Goal: Task Accomplishment & Management: Manage account settings

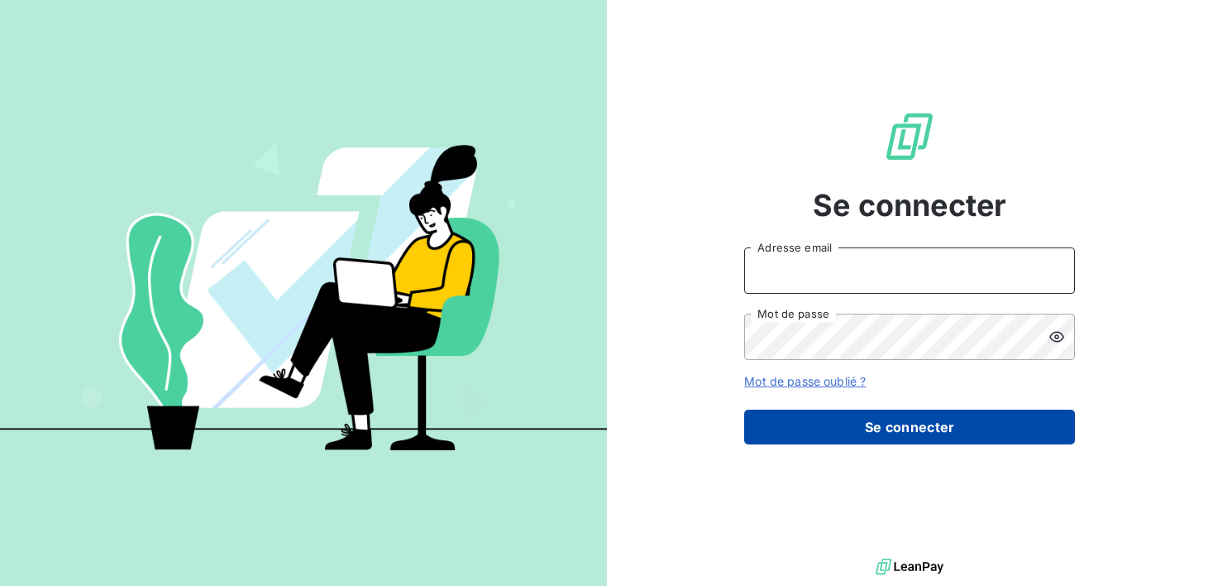
type input "[EMAIL_ADDRESS][DOMAIN_NAME]"
click at [904, 428] on button "Se connecter" at bounding box center [909, 426] width 331 height 35
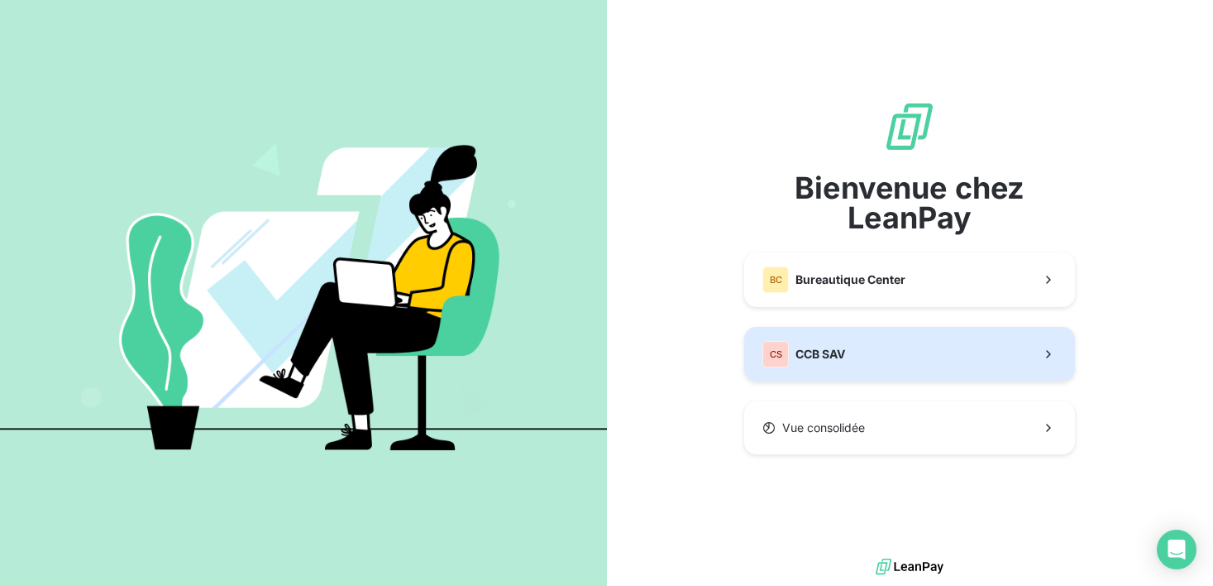
click at [894, 356] on button "CS CCB SAV" at bounding box center [909, 354] width 331 height 55
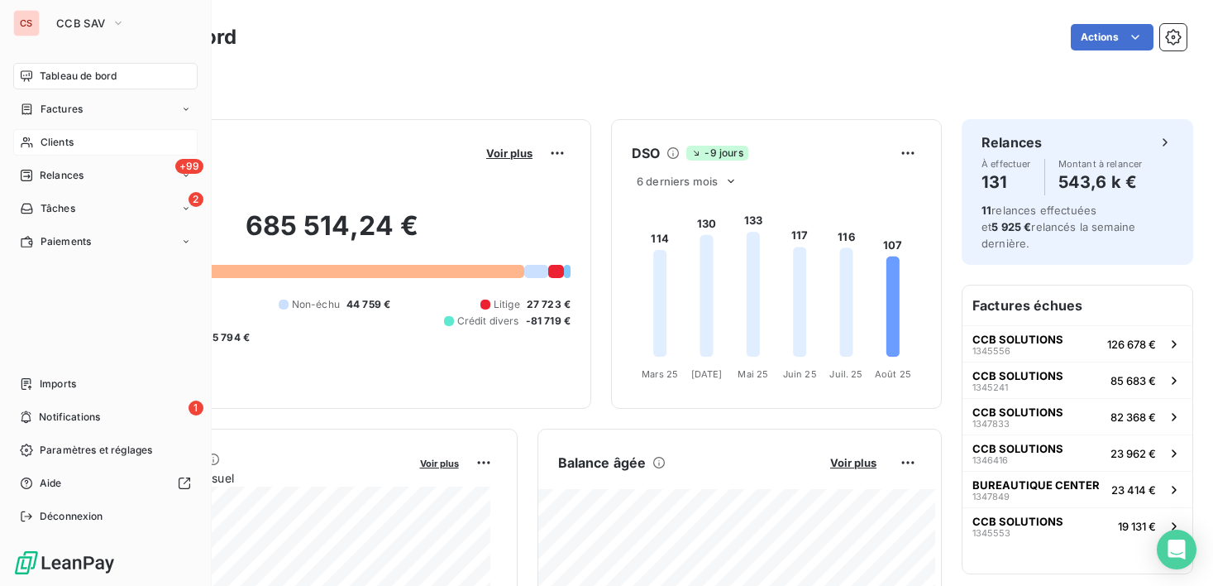
click at [70, 144] on span "Clients" at bounding box center [57, 142] width 33 height 15
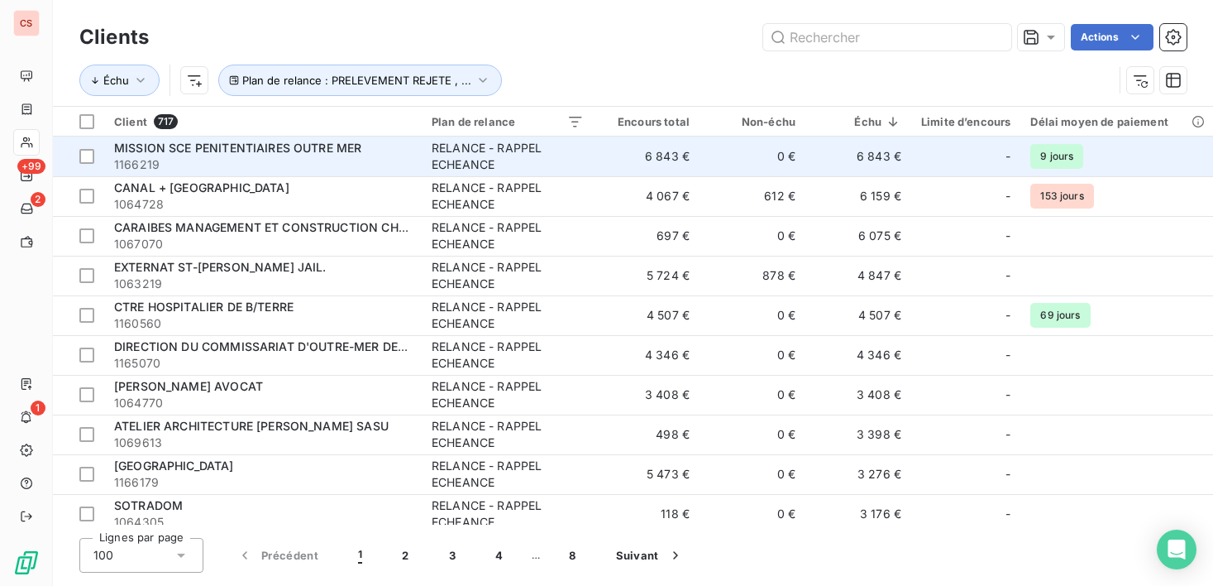
click at [189, 153] on span "MISSION SCE PENITENTIAIRES OUTRE MER" at bounding box center [237, 148] width 247 height 14
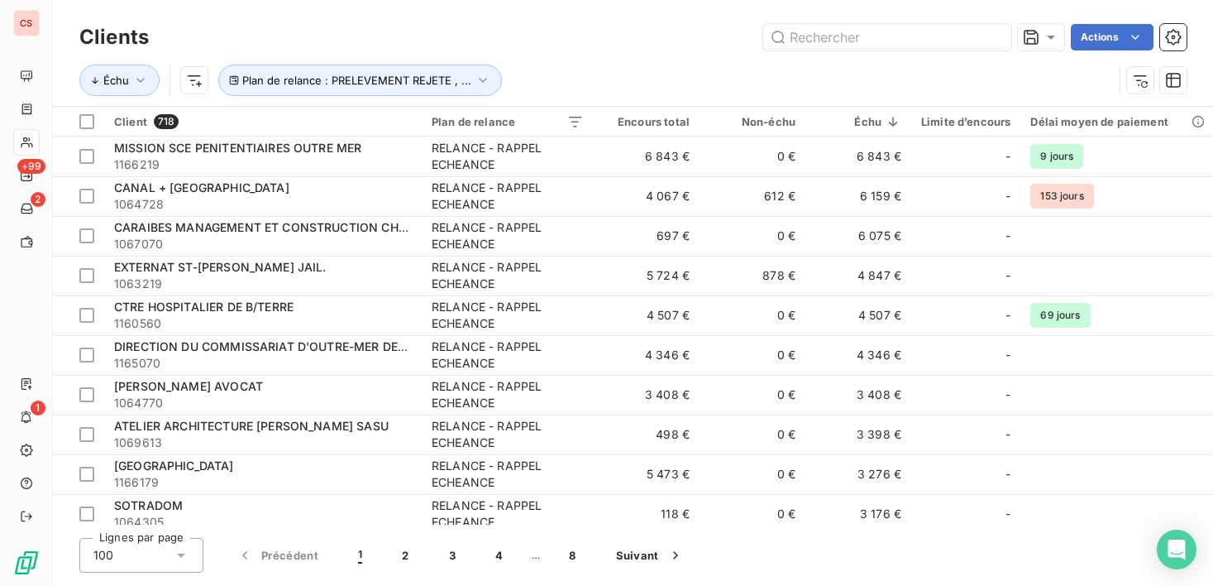
click at [1057, 535] on div "Clients Actions Échu Plan de relance : PRELEVEMENT REJETE , ... Client 718 Plan…" at bounding box center [633, 293] width 1160 height 586
click at [849, 33] on input "text" at bounding box center [887, 37] width 248 height 26
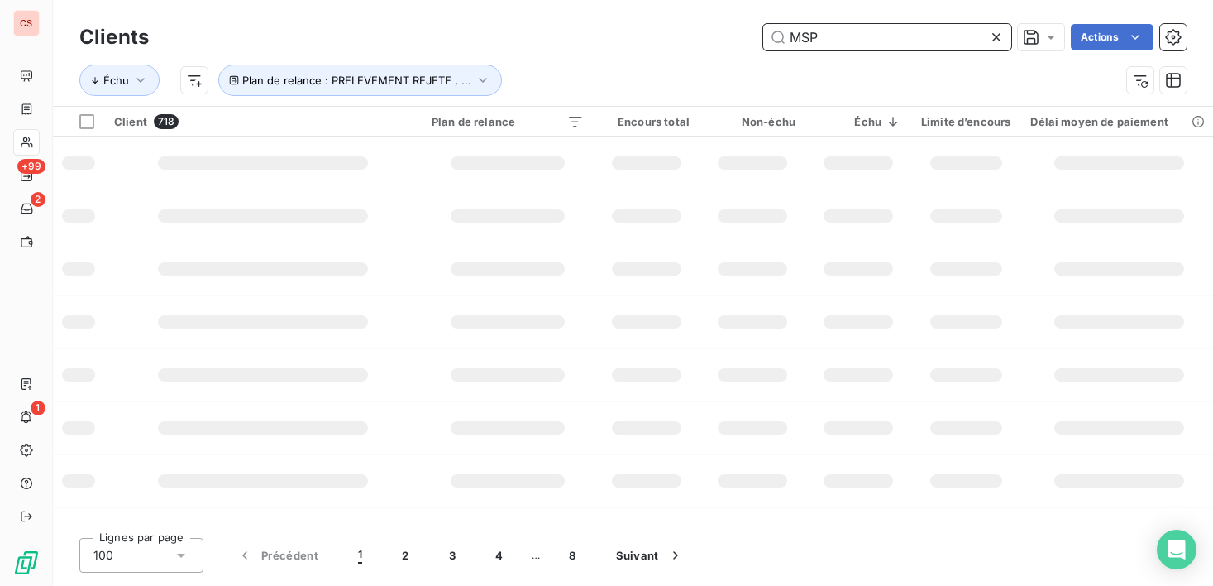
type input "MSP"
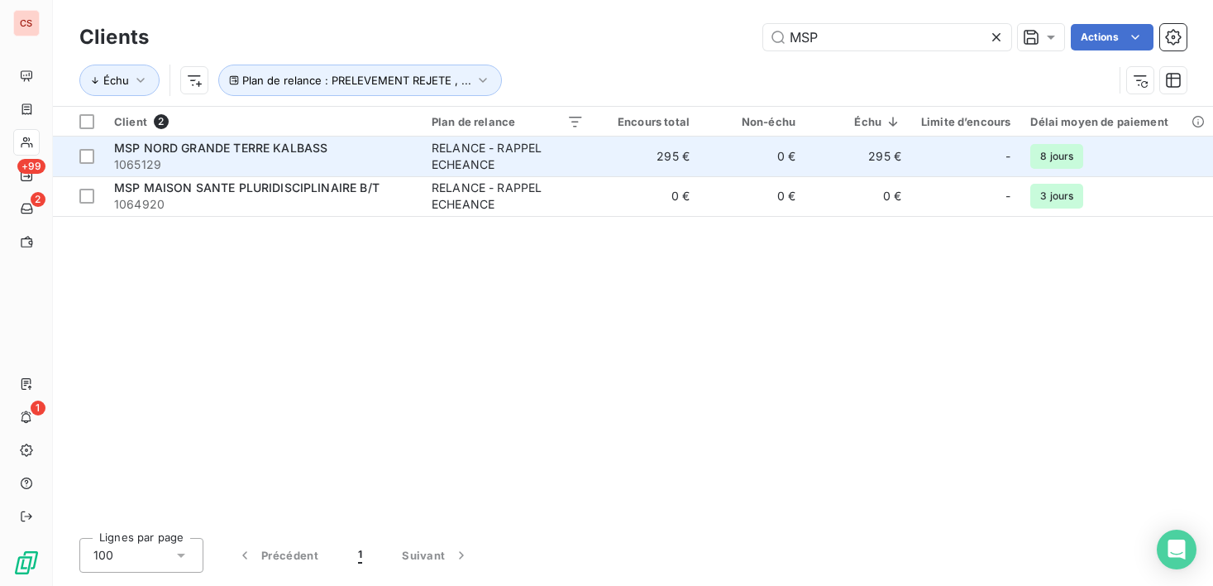
click at [500, 153] on div "RELANCE - RAPPEL ECHEANCE" at bounding box center [508, 156] width 152 height 33
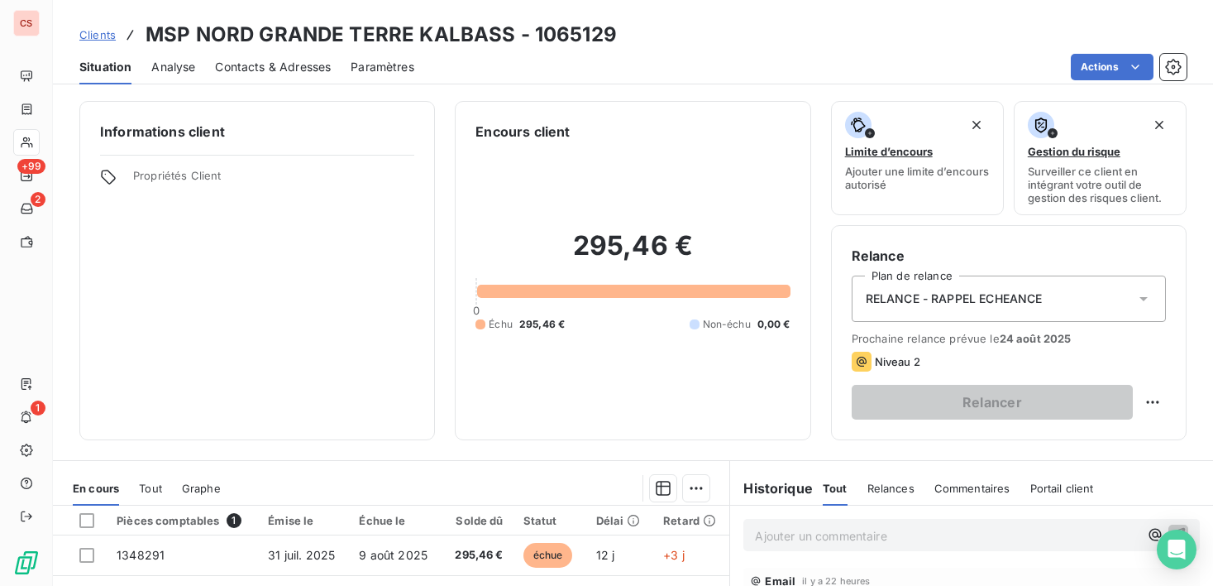
click at [275, 70] on span "Contacts & Adresses" at bounding box center [273, 67] width 116 height 17
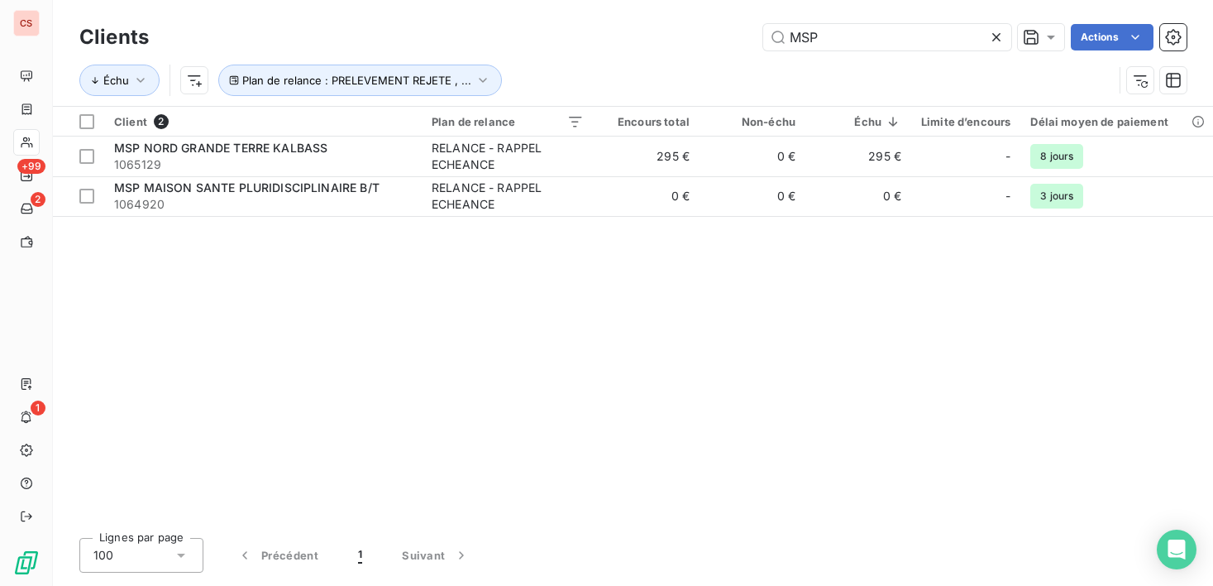
drag, startPoint x: 845, startPoint y: 45, endPoint x: 737, endPoint y: 43, distance: 108.3
click at [737, 43] on div "MSP Actions" at bounding box center [678, 37] width 1018 height 26
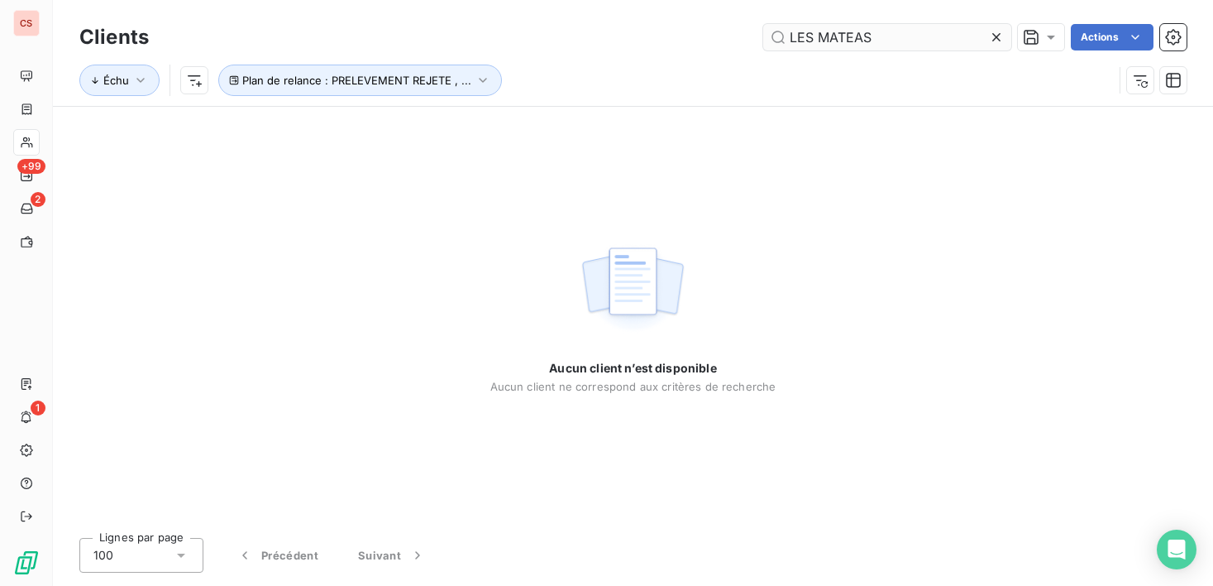
click at [856, 34] on input "LES MATEAS" at bounding box center [887, 37] width 248 height 26
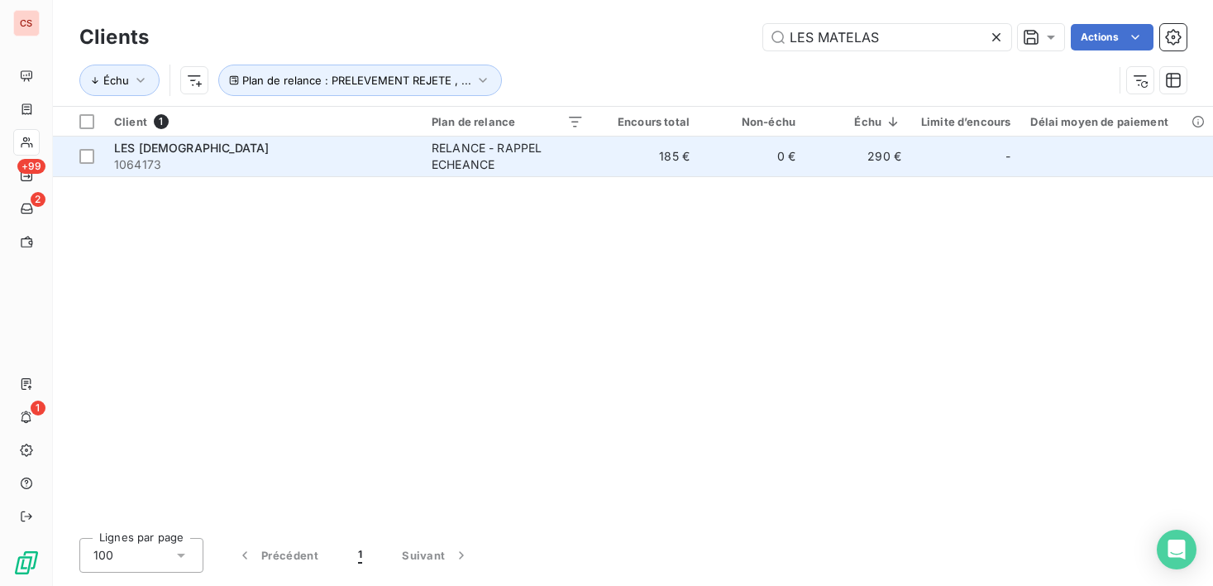
type input "LES MATELAS"
click at [529, 152] on div "RELANCE - RAPPEL ECHEANCE" at bounding box center [508, 156] width 152 height 33
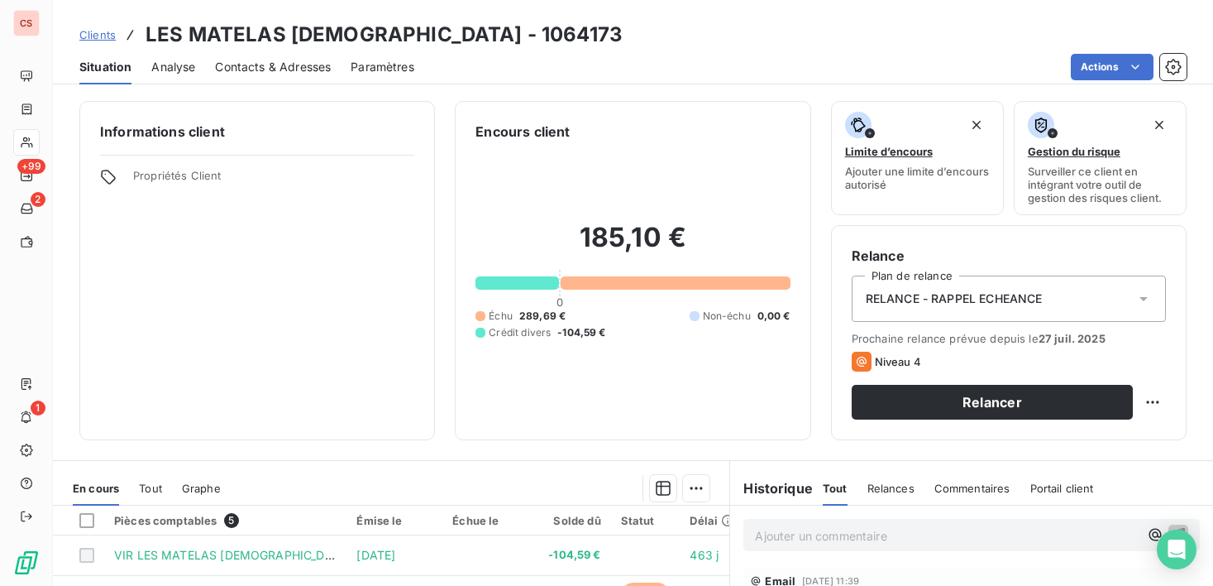
click at [263, 63] on span "Contacts & Adresses" at bounding box center [273, 67] width 116 height 17
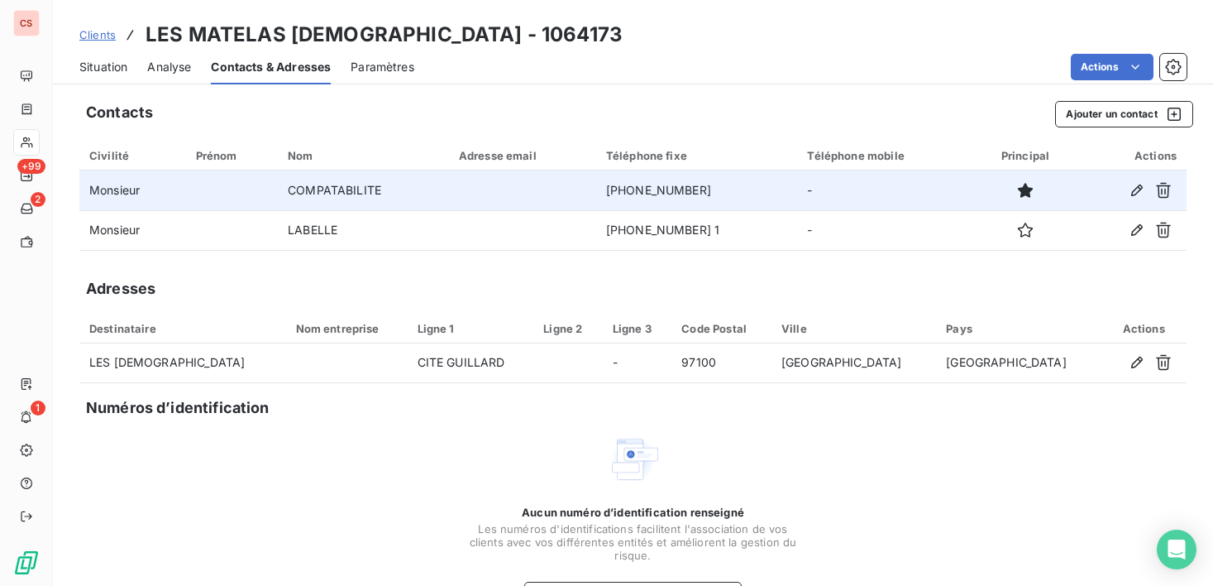
click at [684, 197] on td "0590.48.39.20" at bounding box center [697, 190] width 202 height 40
click at [1129, 194] on icon "button" at bounding box center [1137, 190] width 17 height 17
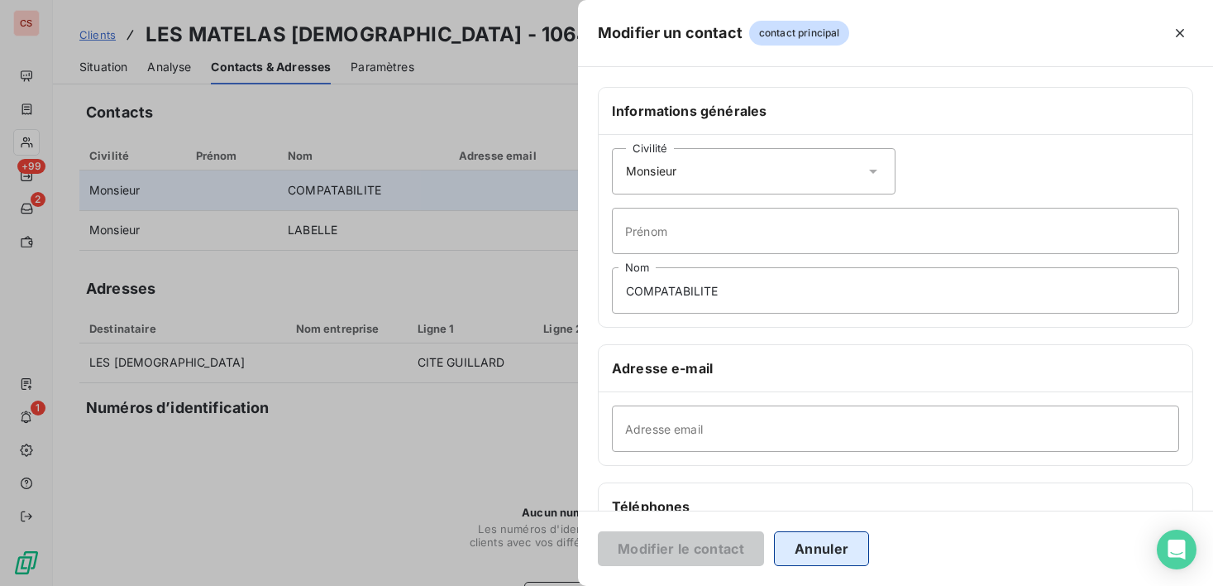
click at [841, 553] on button "Annuler" at bounding box center [821, 548] width 95 height 35
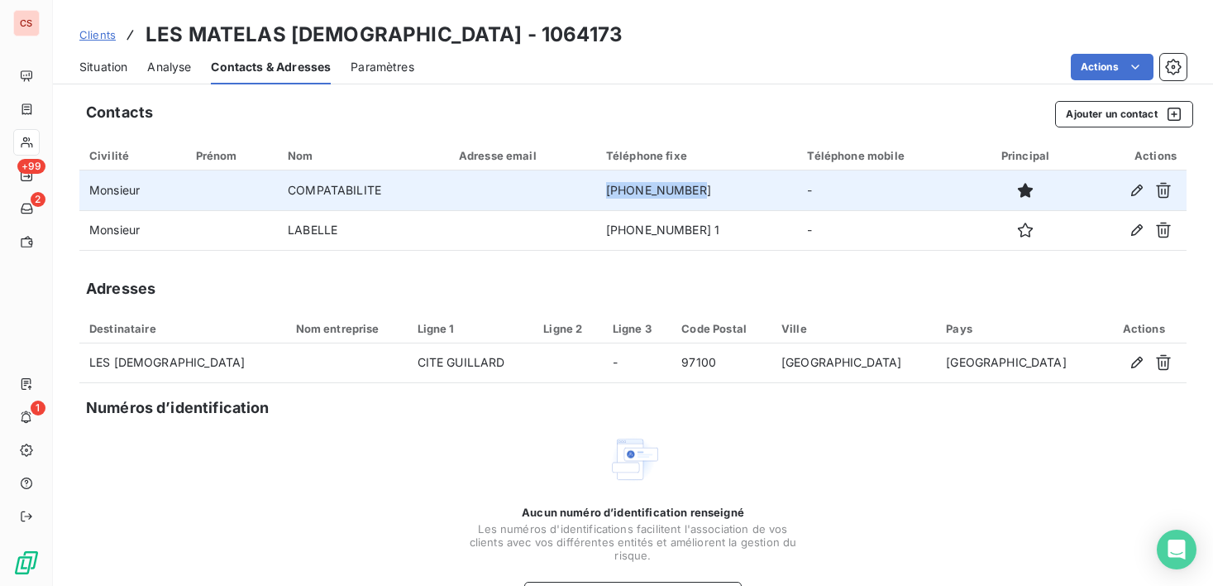
scroll to position [49, 0]
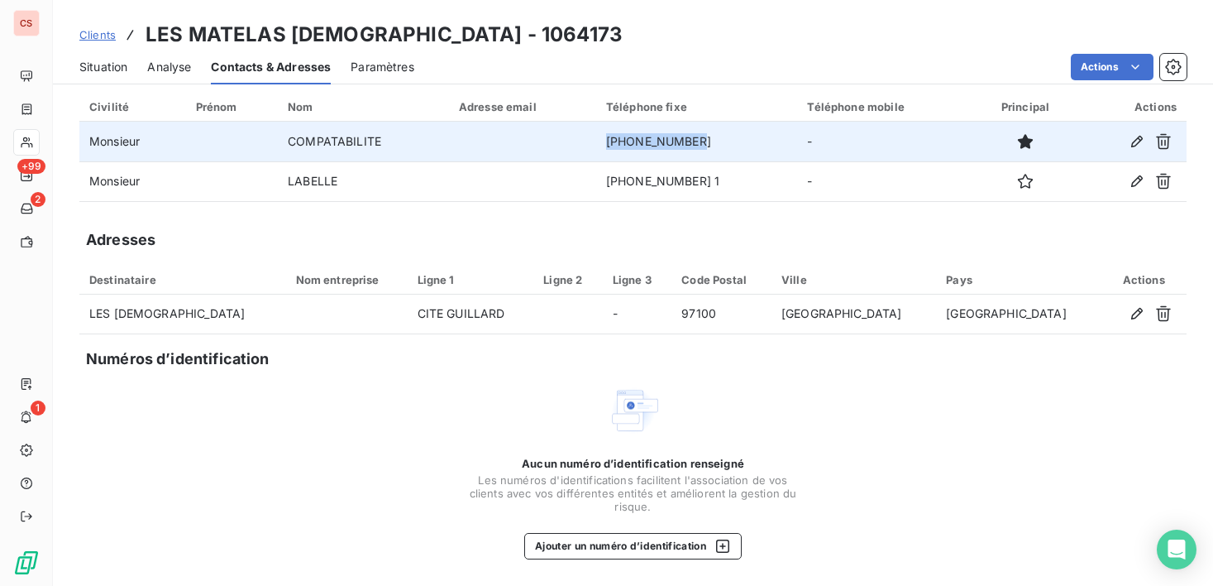
click at [99, 65] on span "Situation" at bounding box center [103, 67] width 48 height 17
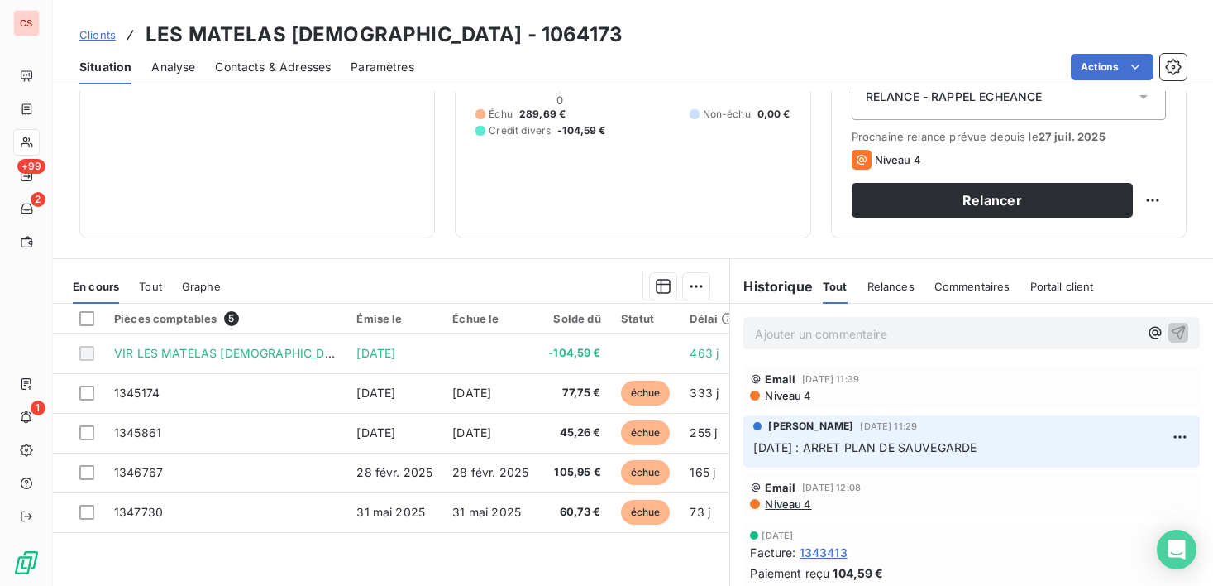
scroll to position [288, 0]
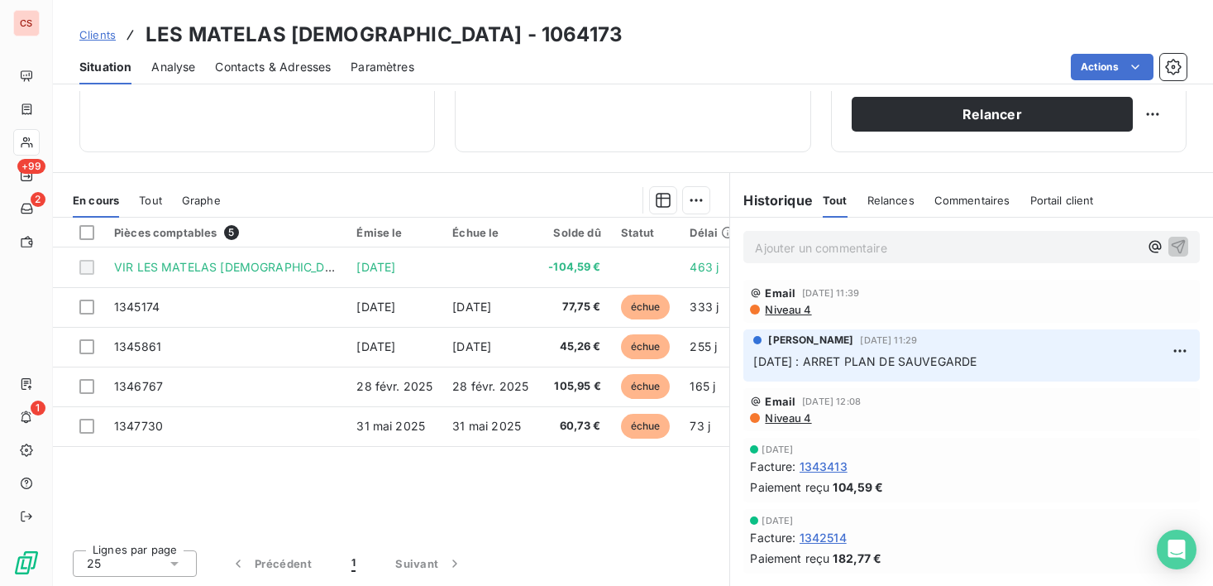
click at [780, 310] on span "Niveau 4" at bounding box center [787, 309] width 48 height 13
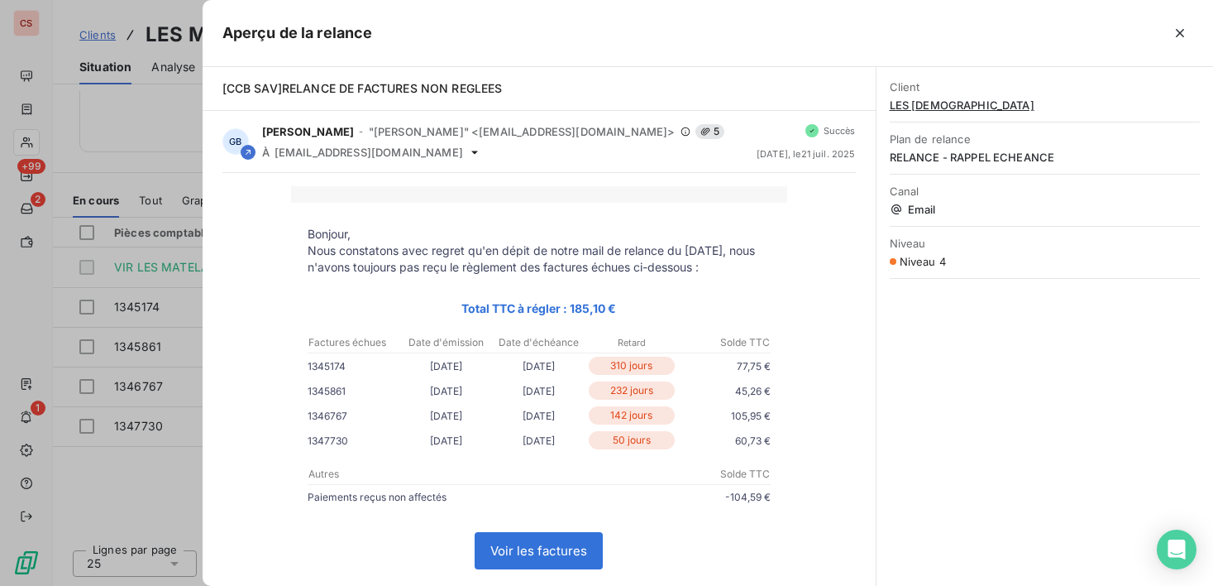
drag, startPoint x: 772, startPoint y: 46, endPoint x: 1025, endPoint y: 515, distance: 533.2
click at [1027, 514] on div "Client LES MATELAS BAPTISTIDE Plan de relance RELANCE - RAPPEL ECHEANCE Canal E…" at bounding box center [1045, 326] width 337 height 519
click at [1177, 33] on icon "button" at bounding box center [1180, 33] width 17 height 17
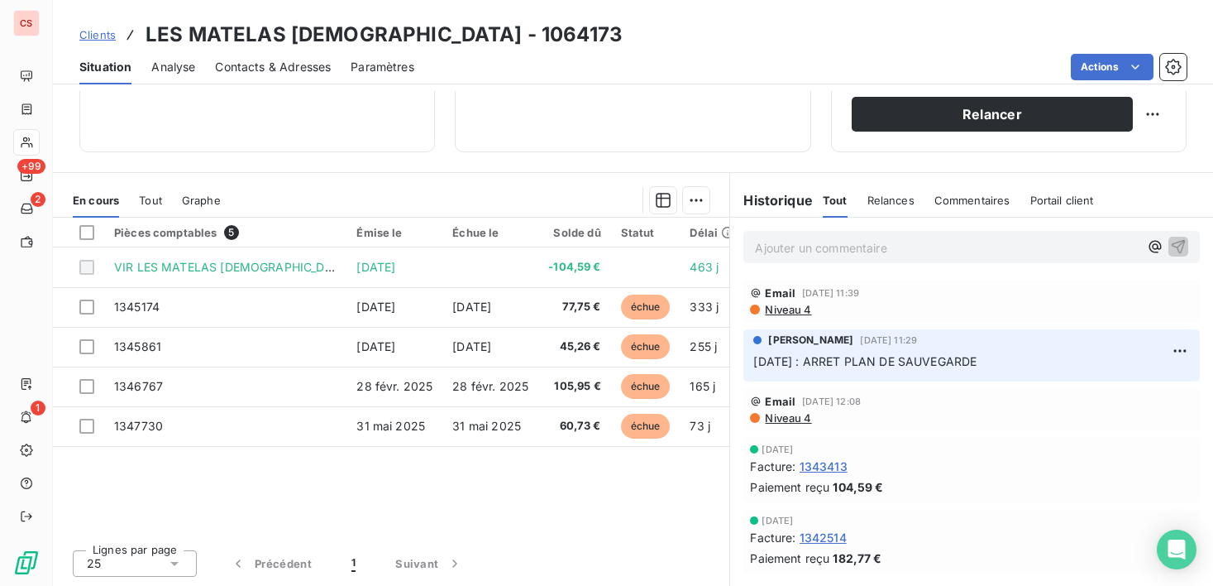
click at [255, 73] on span "Contacts & Adresses" at bounding box center [273, 67] width 116 height 17
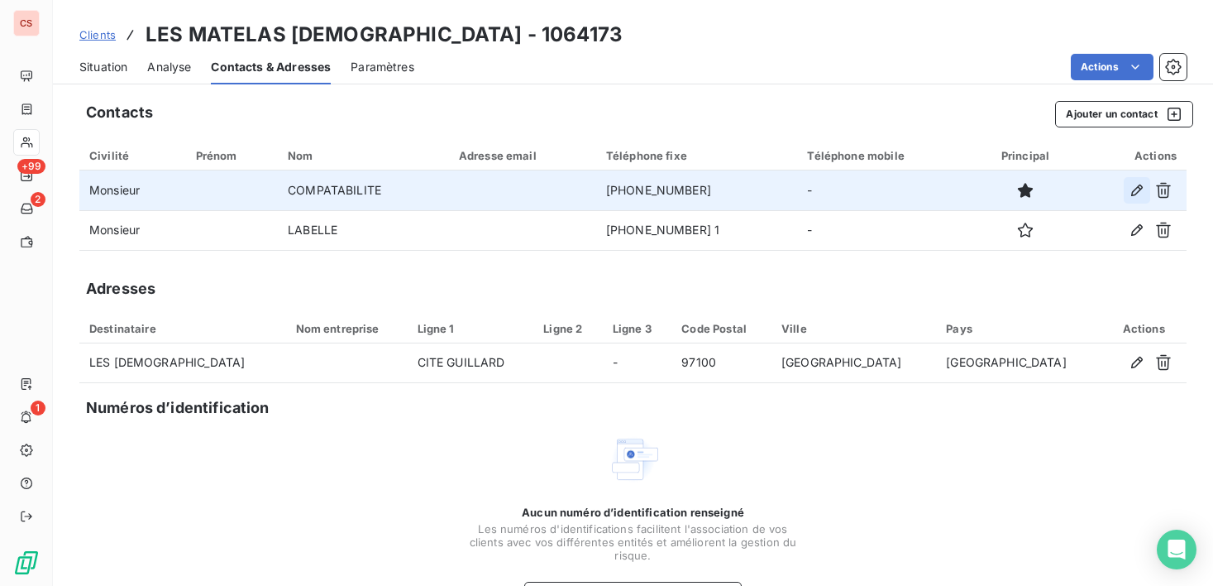
click at [1129, 189] on icon "button" at bounding box center [1137, 190] width 17 height 17
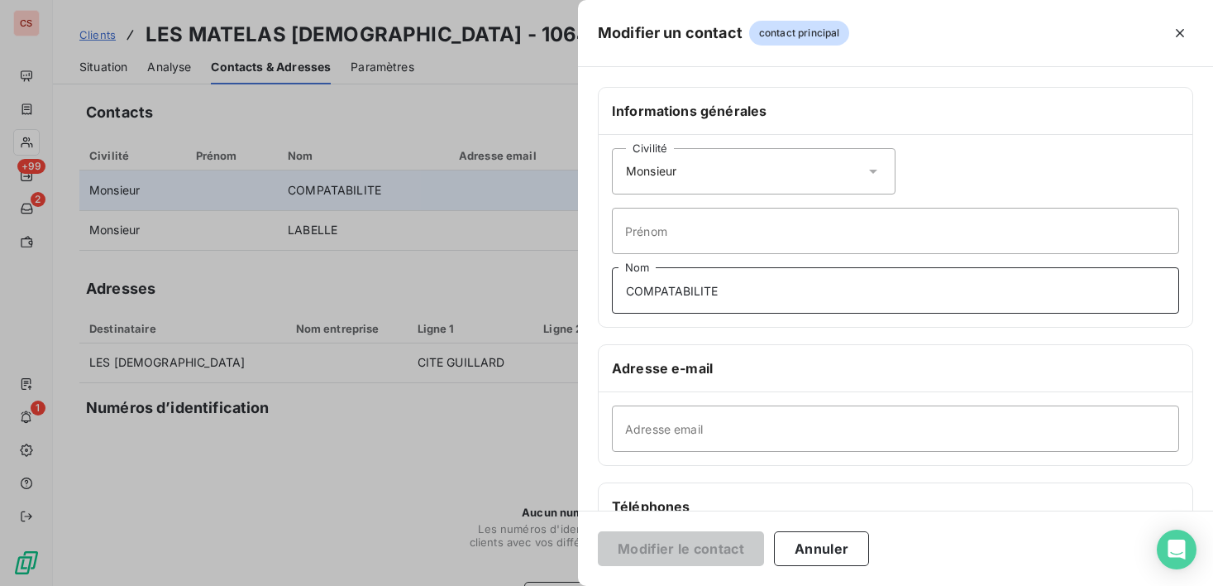
click at [660, 295] on input "COMPATABILITE" at bounding box center [895, 290] width 567 height 46
click at [816, 550] on button "Annuler" at bounding box center [821, 548] width 95 height 35
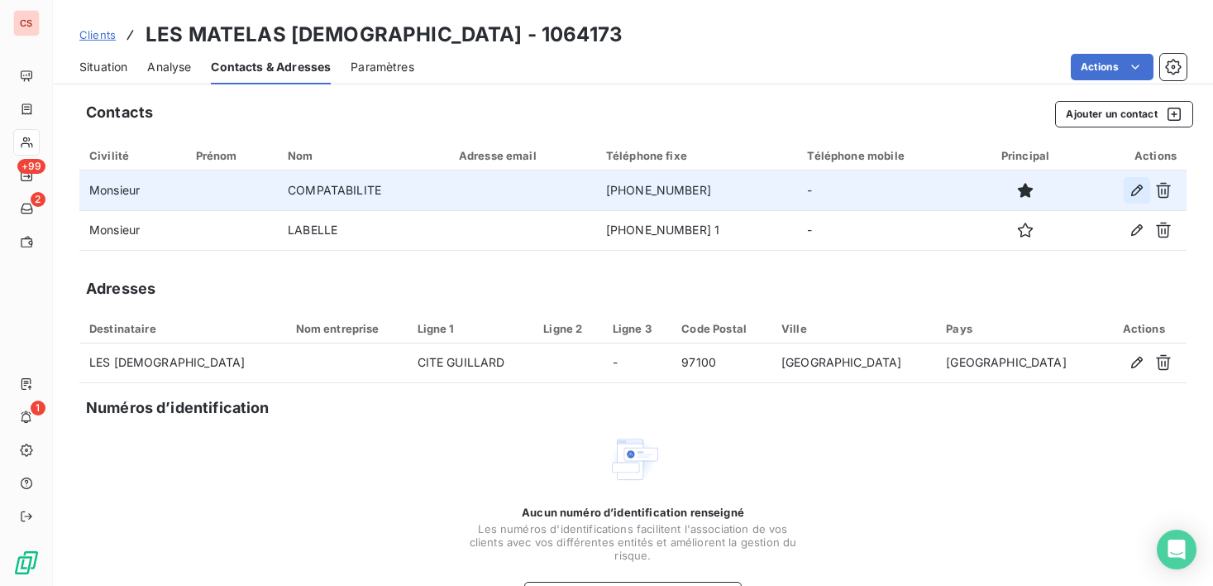
click at [1129, 189] on icon "button" at bounding box center [1137, 190] width 17 height 17
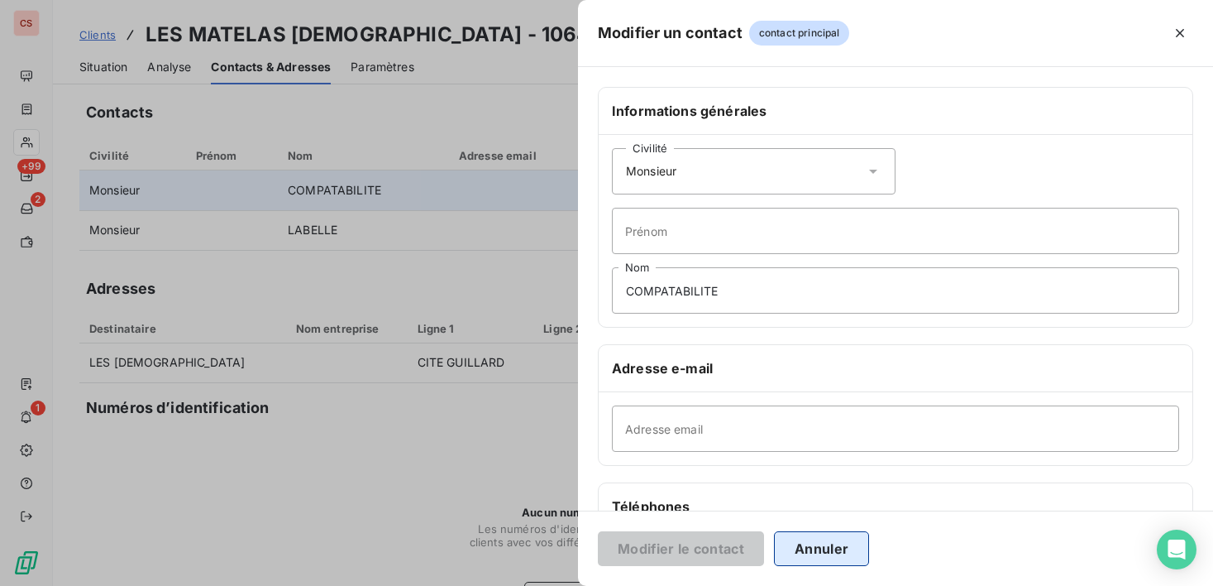
click at [835, 543] on button "Annuler" at bounding box center [821, 548] width 95 height 35
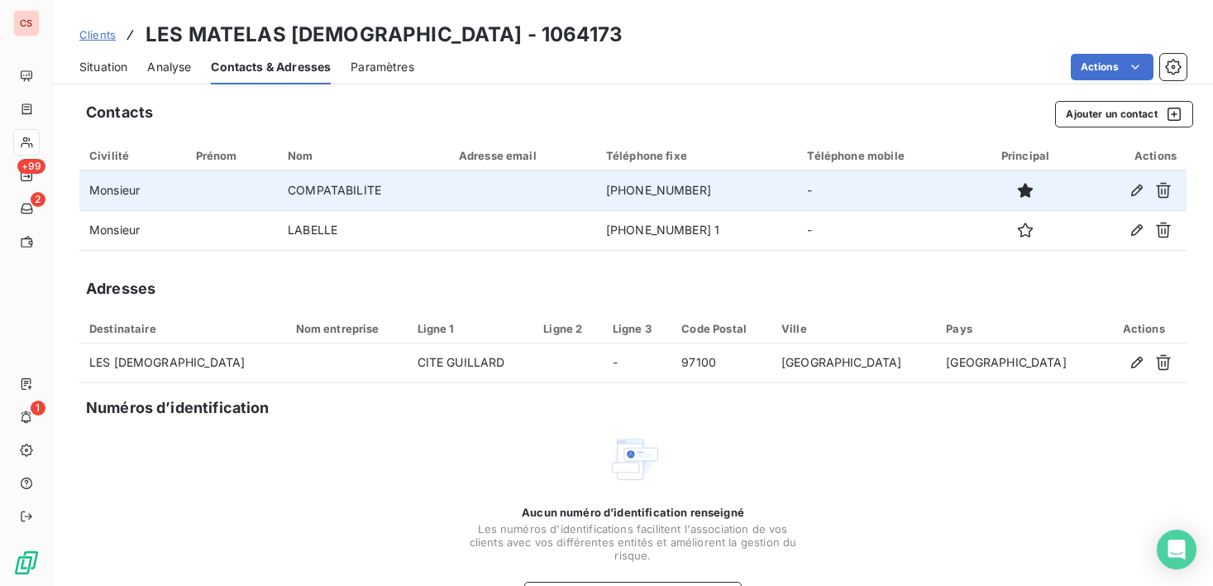
click at [89, 69] on span "Situation" at bounding box center [103, 67] width 48 height 17
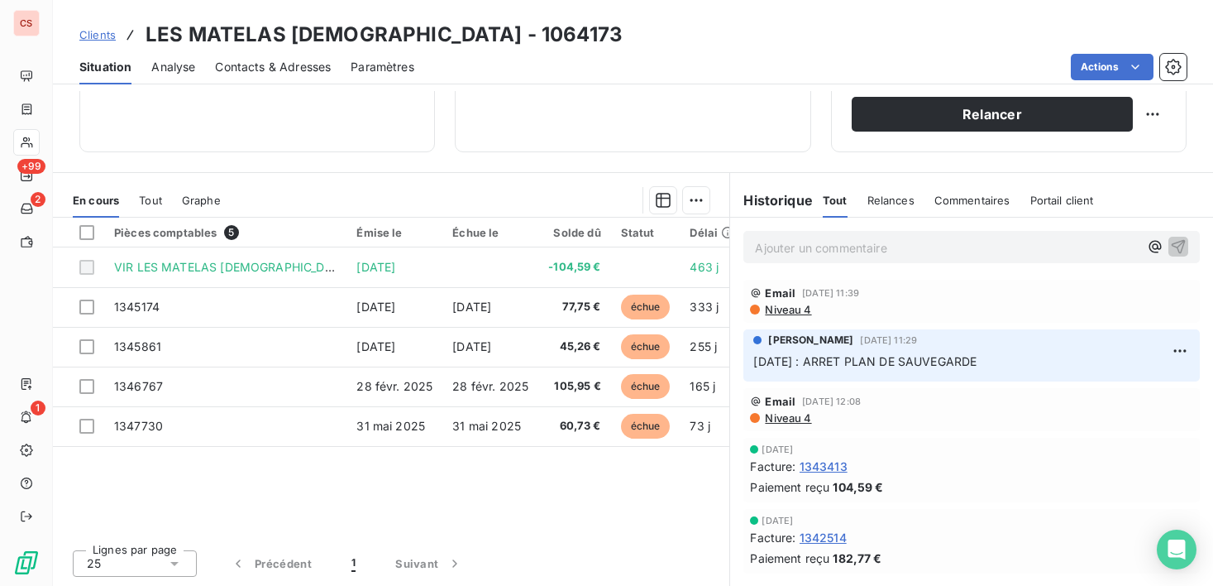
click at [763, 305] on span "Niveau 4" at bounding box center [787, 309] width 48 height 13
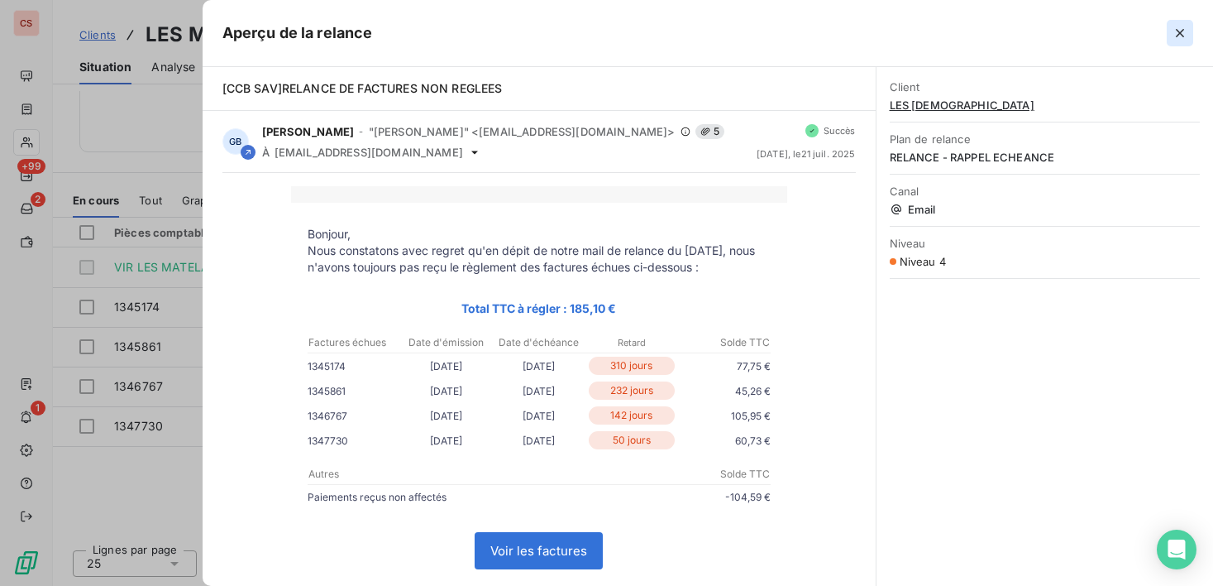
click at [1182, 37] on icon "button" at bounding box center [1180, 33] width 17 height 17
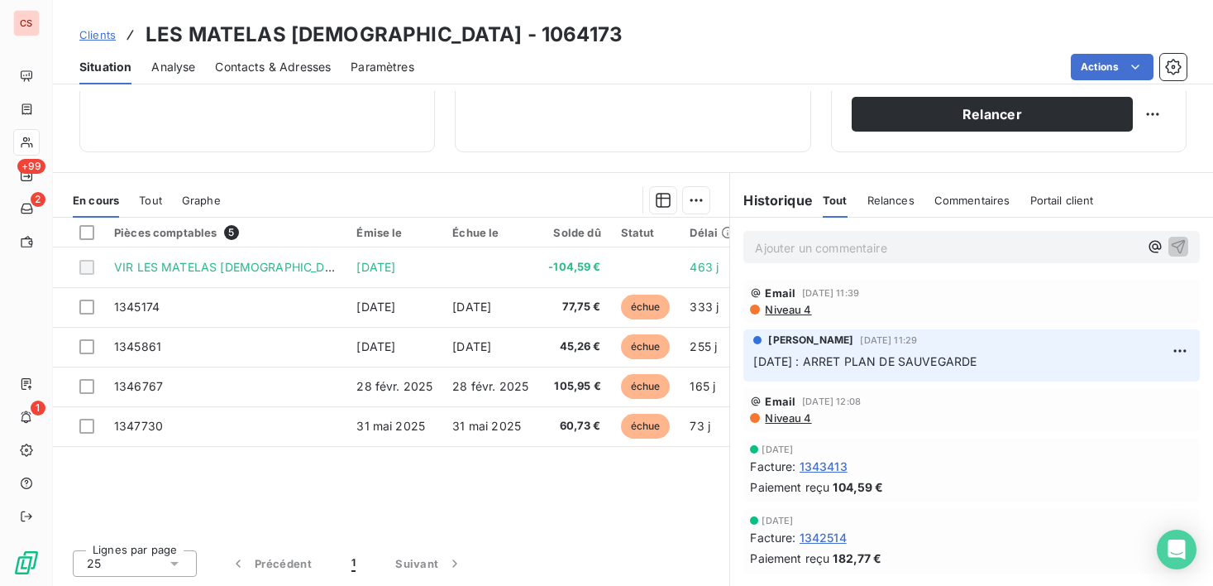
click at [299, 61] on span "Contacts & Adresses" at bounding box center [273, 67] width 116 height 17
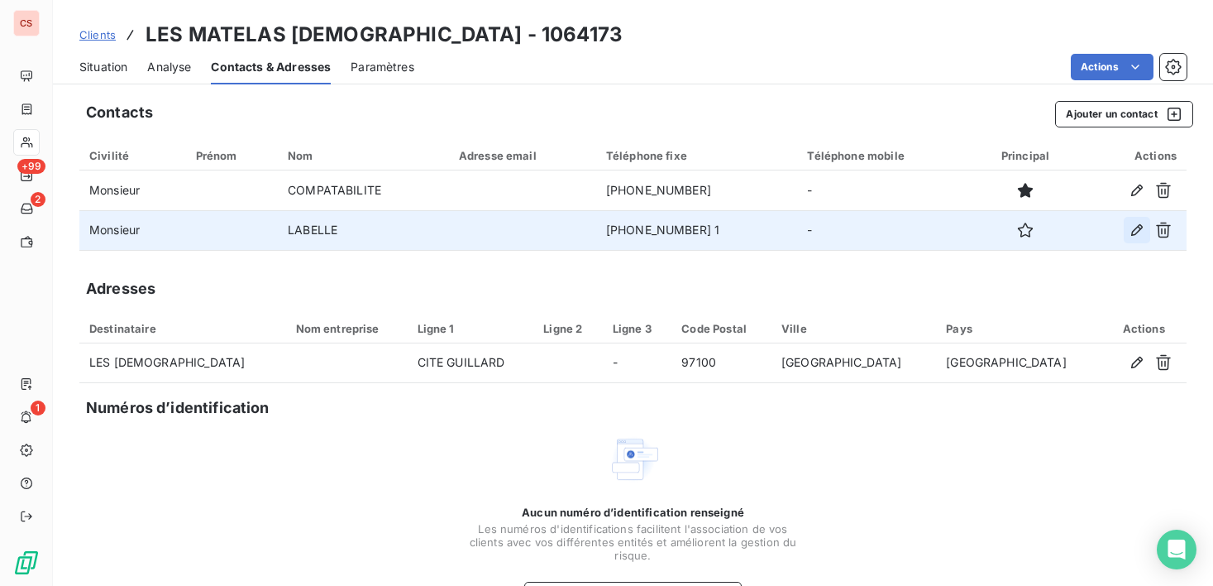
click at [1131, 225] on icon "button" at bounding box center [1137, 230] width 12 height 12
type input "LABELLE"
type input "0590.81.17.96 1"
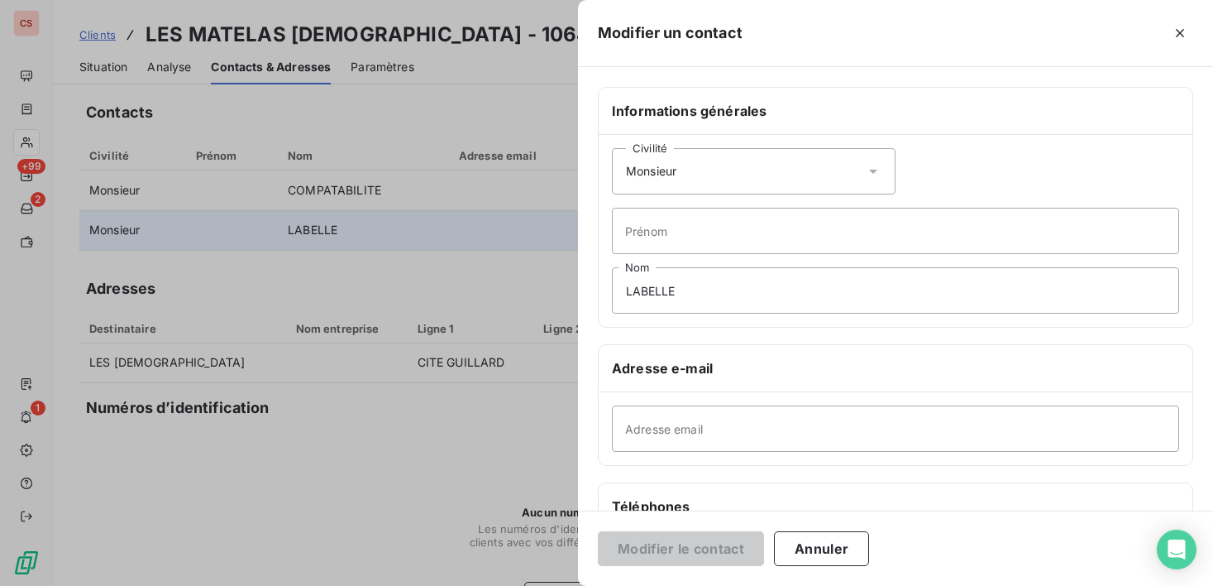
click at [327, 476] on div at bounding box center [606, 293] width 1213 height 586
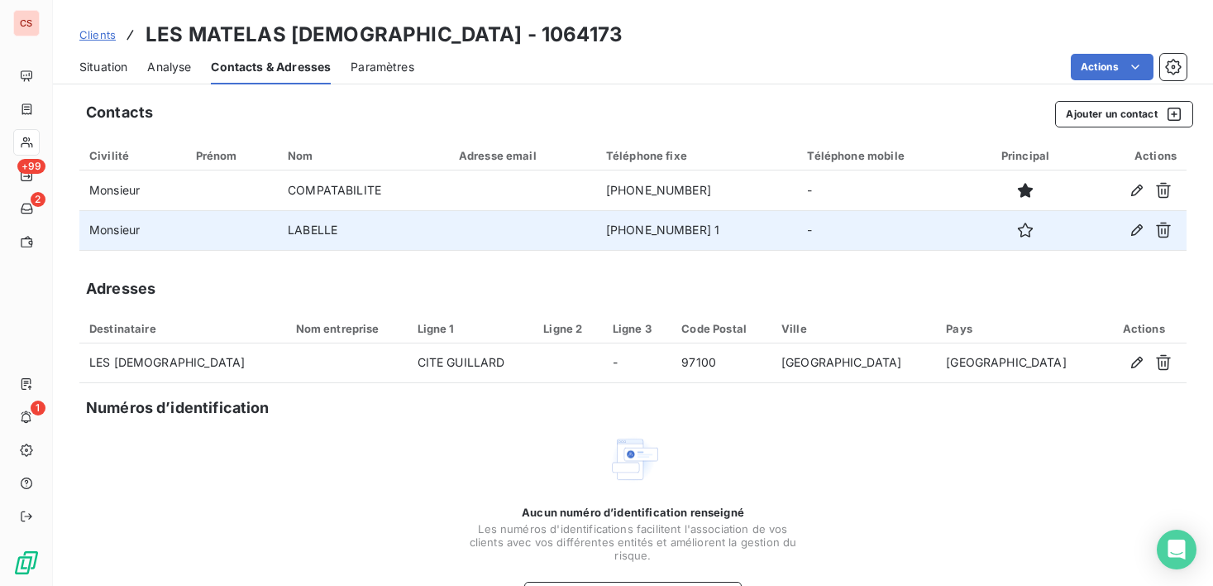
click at [86, 67] on span "Situation" at bounding box center [103, 67] width 48 height 17
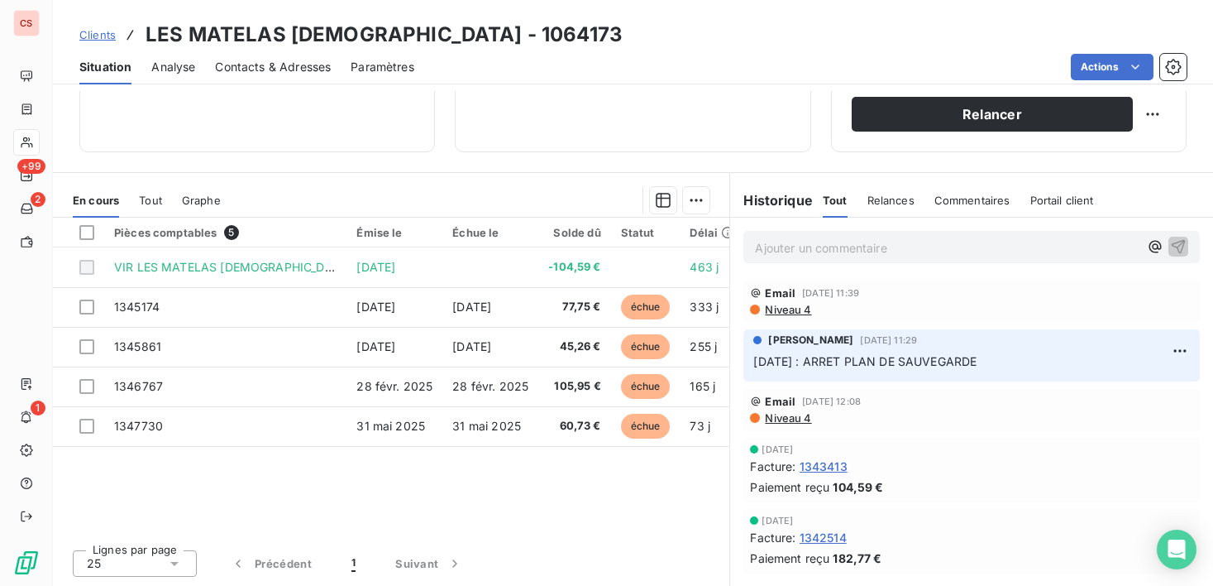
click at [786, 422] on span "Niveau 4" at bounding box center [787, 417] width 48 height 13
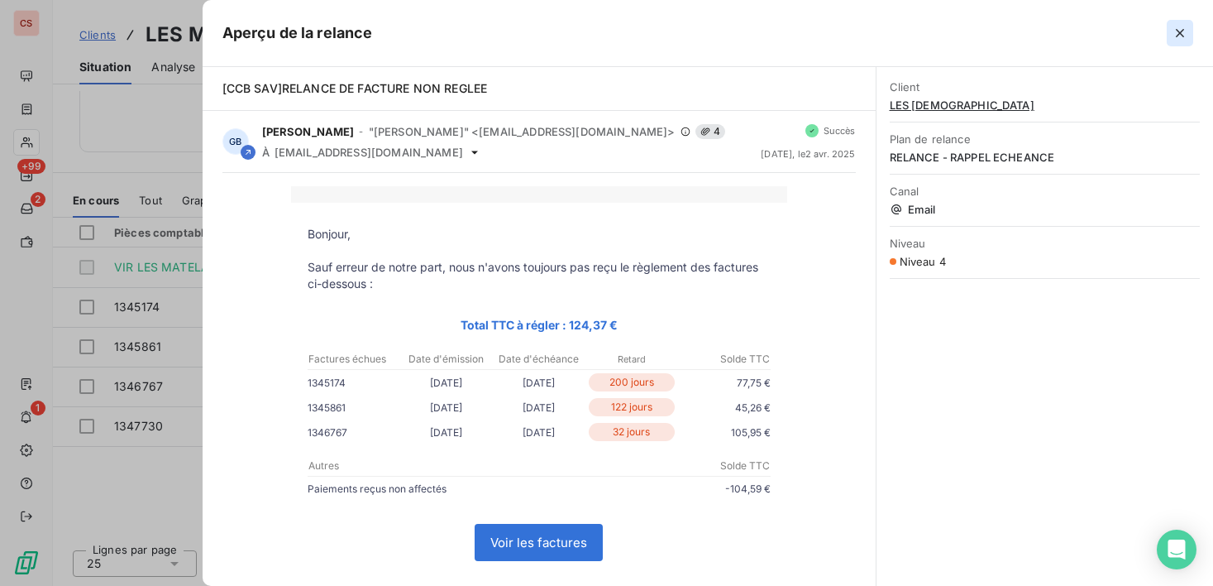
click at [1178, 26] on icon "button" at bounding box center [1180, 33] width 17 height 17
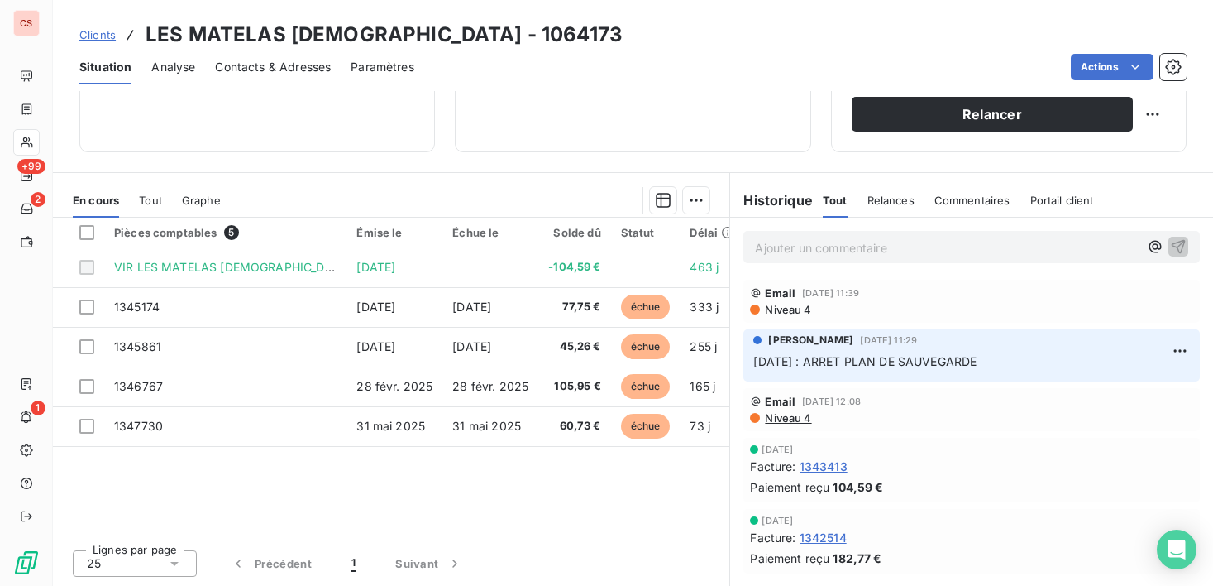
click at [284, 71] on span "Contacts & Adresses" at bounding box center [273, 67] width 116 height 17
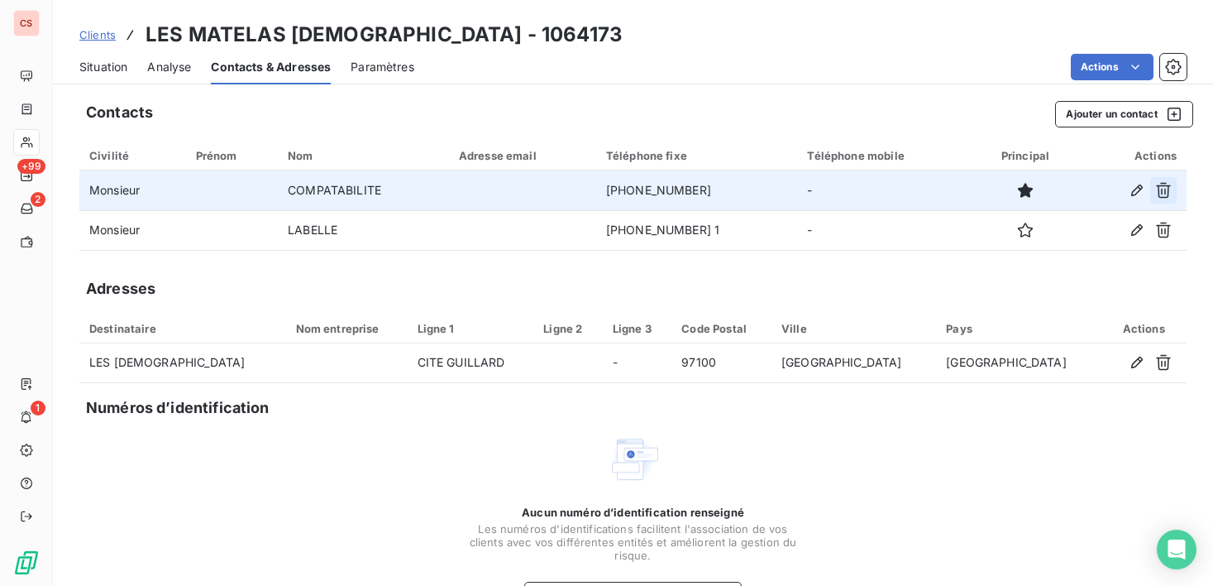
click at [1156, 184] on icon "button" at bounding box center [1163, 191] width 15 height 16
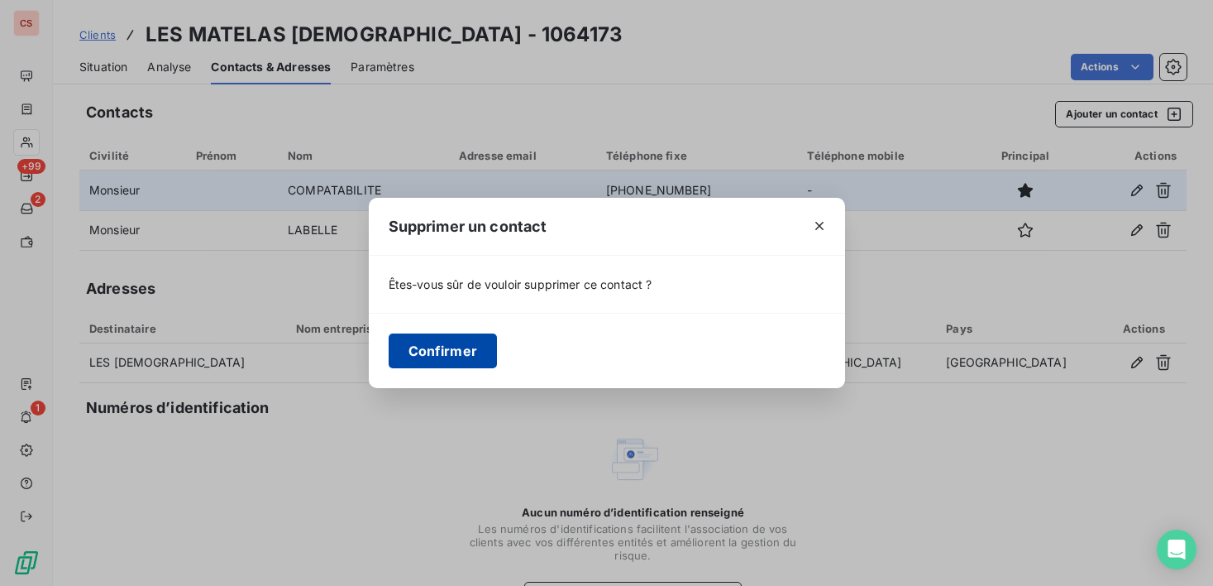
click at [457, 351] on button "Confirmer" at bounding box center [443, 350] width 109 height 35
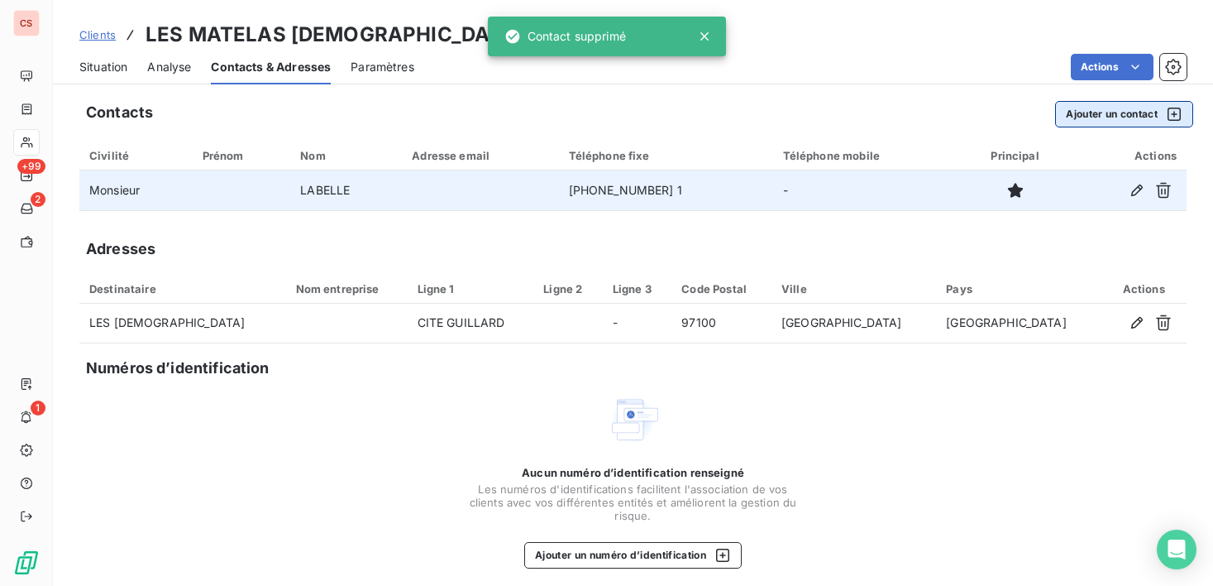
click at [1068, 109] on button "Ajouter un contact" at bounding box center [1124, 114] width 138 height 26
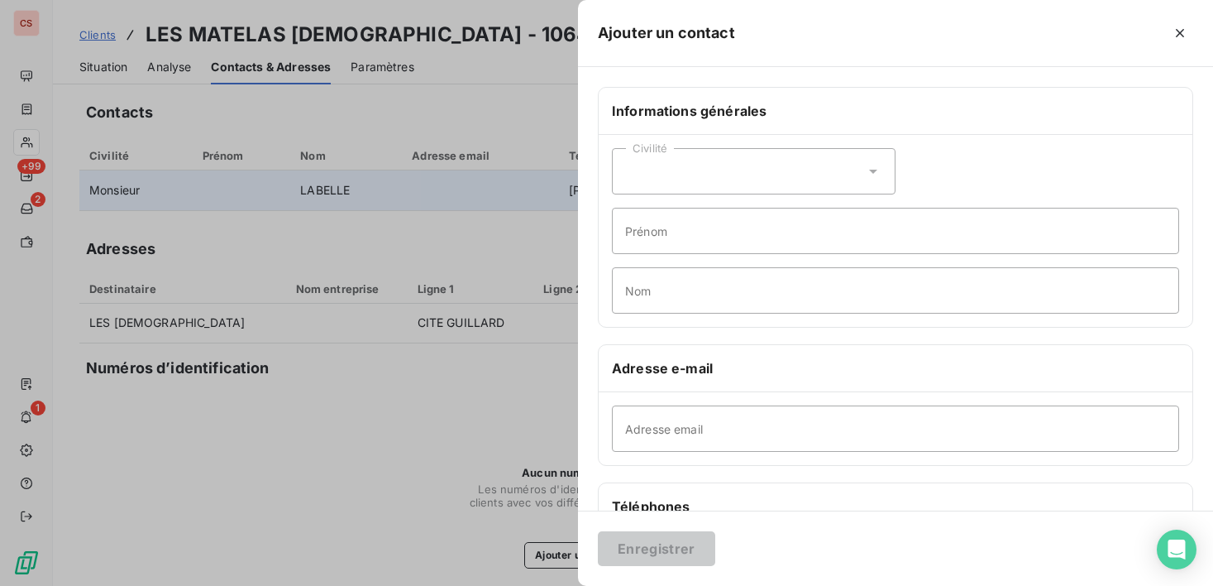
click at [869, 171] on icon at bounding box center [873, 172] width 8 height 4
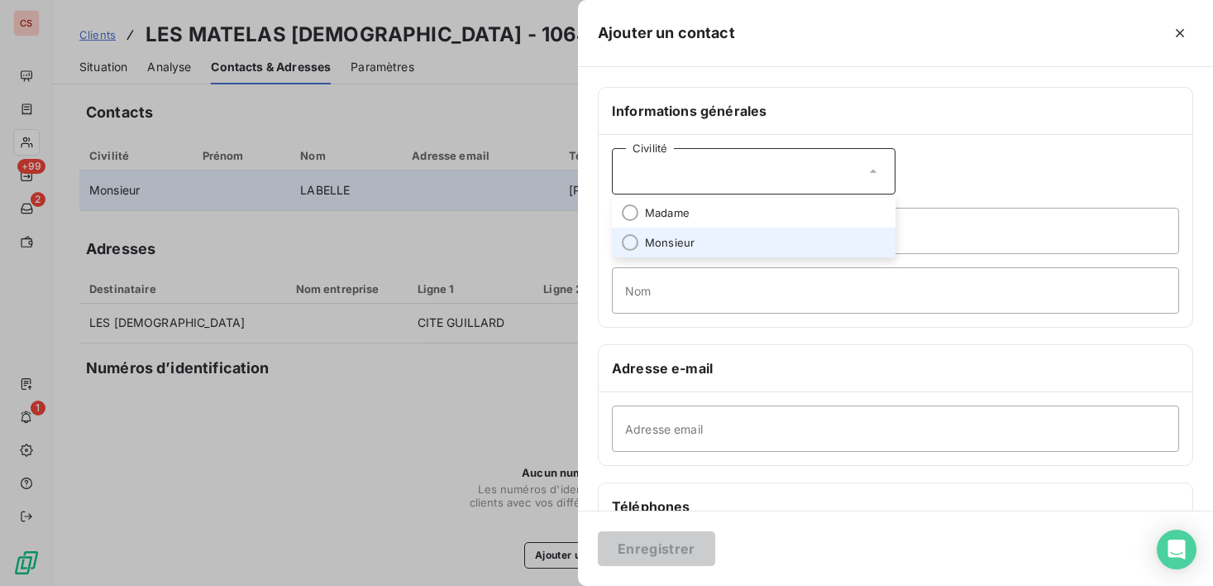
click at [647, 245] on span "Monsieur" at bounding box center [670, 243] width 50 height 16
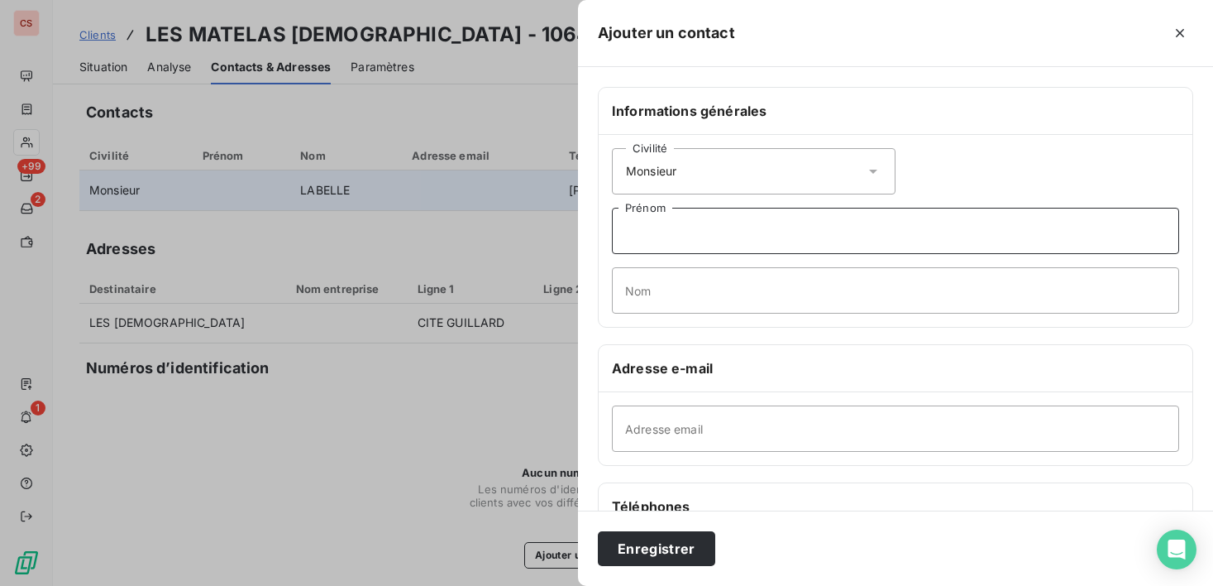
drag, startPoint x: 644, startPoint y: 232, endPoint x: 643, endPoint y: 222, distance: 10.0
click at [644, 232] on input "Prénom" at bounding box center [895, 231] width 567 height 46
type input "Nicolas"
click at [669, 290] on input "Nom" at bounding box center [895, 290] width 567 height 46
type input "b"
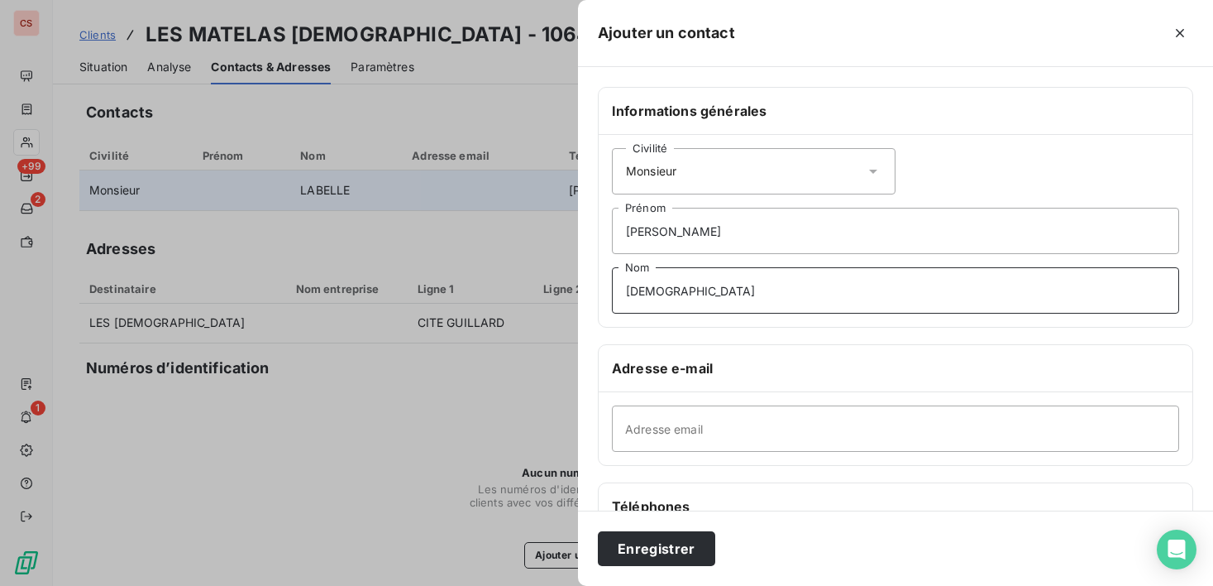
type input "BAPTISTIDE"
click at [662, 429] on input "Adresse email" at bounding box center [895, 428] width 567 height 46
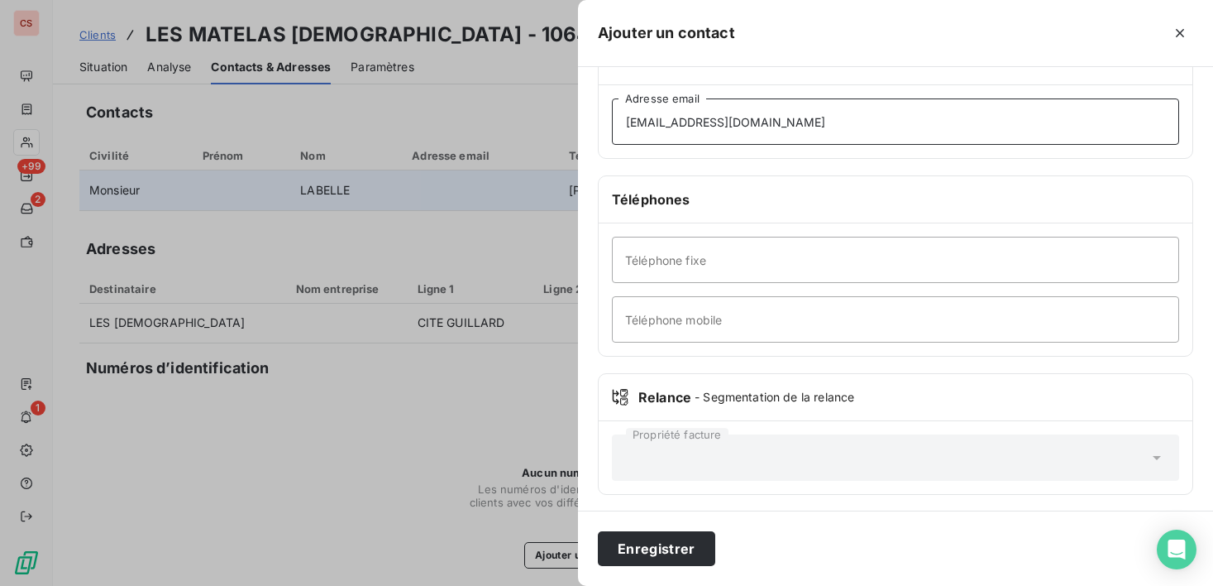
scroll to position [311, 0]
type input "n.baptistide@groupelmb.com"
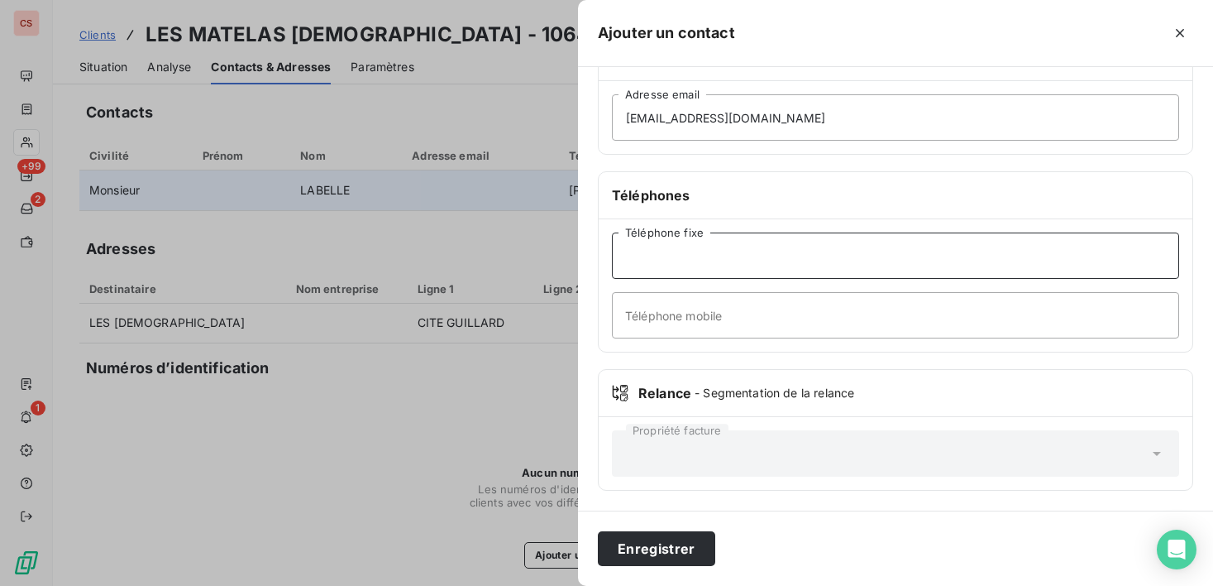
drag, startPoint x: 667, startPoint y: 261, endPoint x: 731, endPoint y: 274, distance: 65.0
click at [667, 261] on input "Téléphone fixe" at bounding box center [895, 255] width 567 height 46
type input "0590.81.17.96"
click at [668, 551] on button "Enregistrer" at bounding box center [656, 548] width 117 height 35
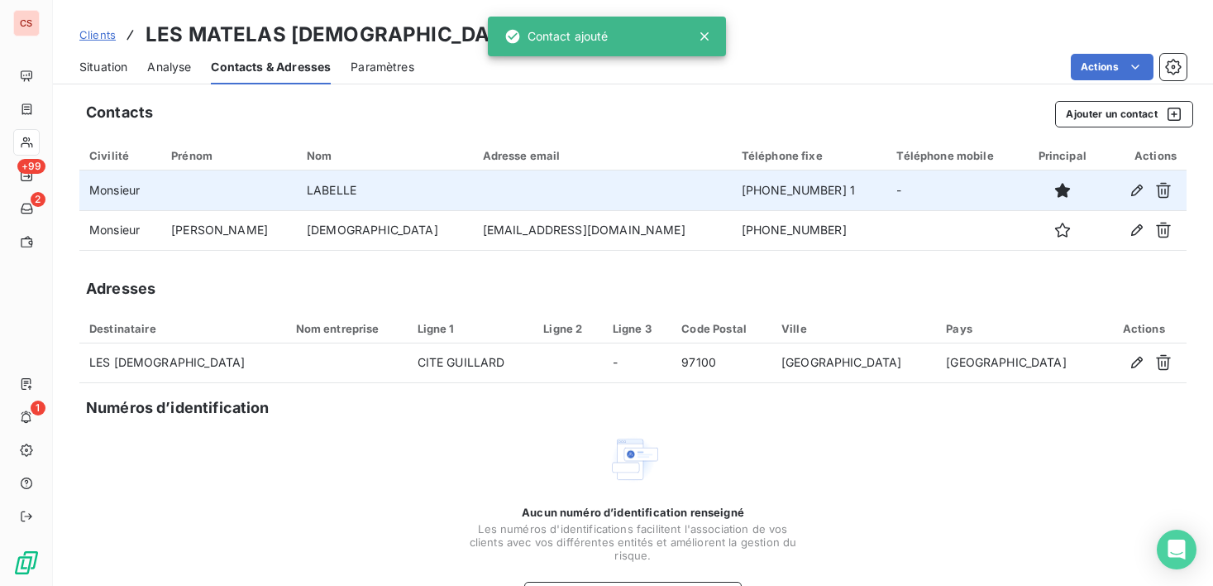
click at [933, 206] on td "-" at bounding box center [955, 190] width 136 height 40
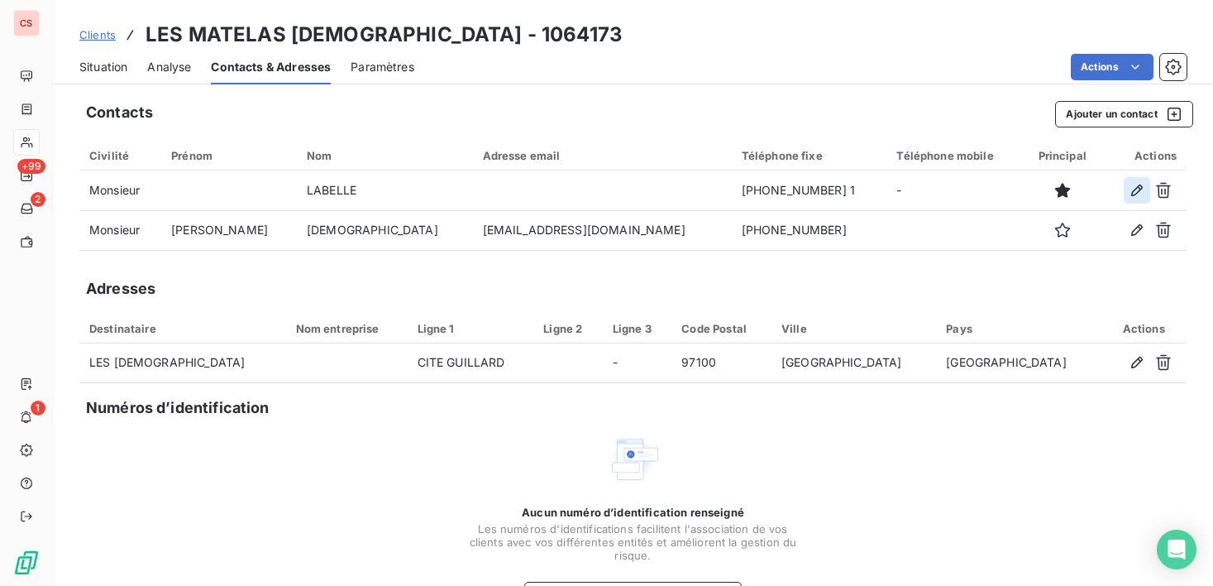
click at [1129, 193] on icon "button" at bounding box center [1137, 190] width 17 height 17
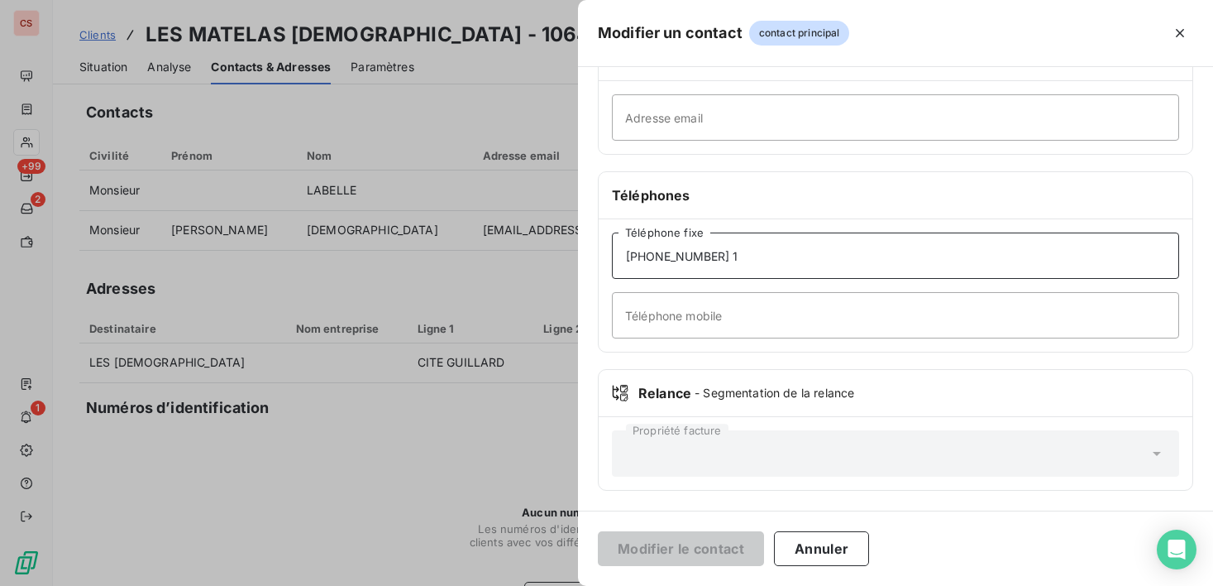
click at [721, 261] on input "0590.81.17.96 1" at bounding box center [895, 255] width 567 height 46
type input "0590.81.17.96"
click at [705, 543] on button "Modifier le contact" at bounding box center [681, 548] width 166 height 35
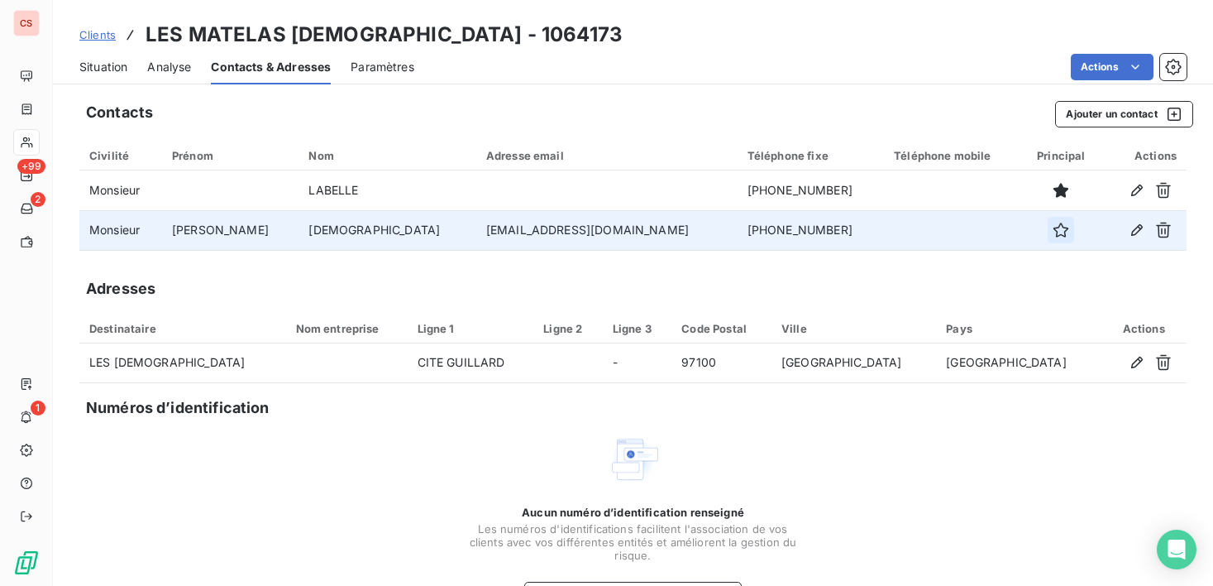
click at [1048, 233] on button "button" at bounding box center [1061, 230] width 26 height 26
click at [1131, 188] on icon "button" at bounding box center [1137, 190] width 12 height 12
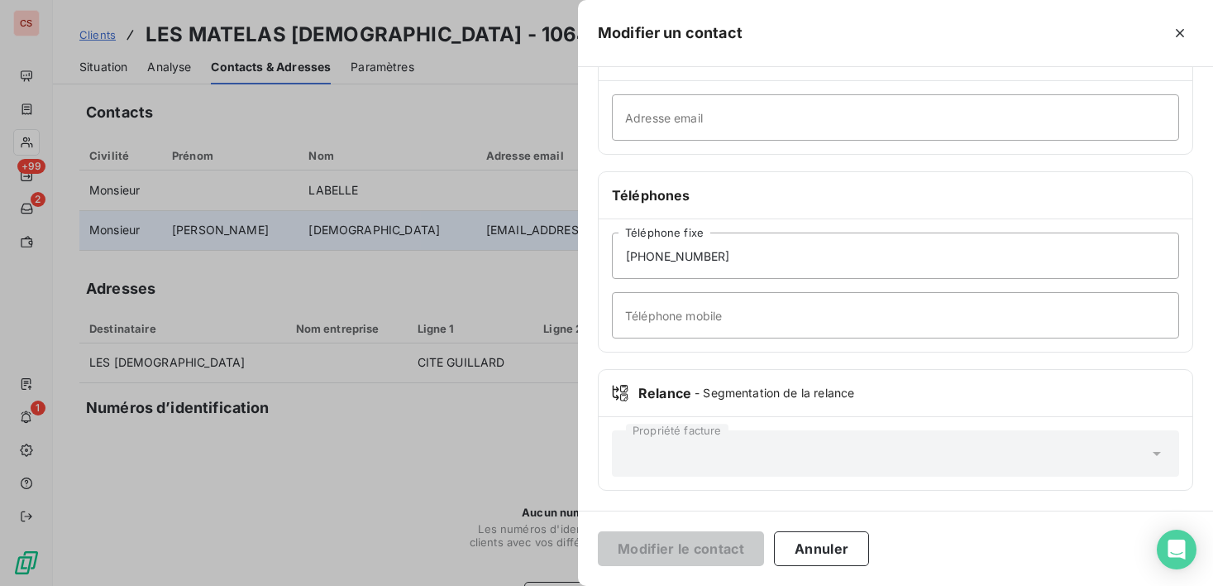
scroll to position [0, 0]
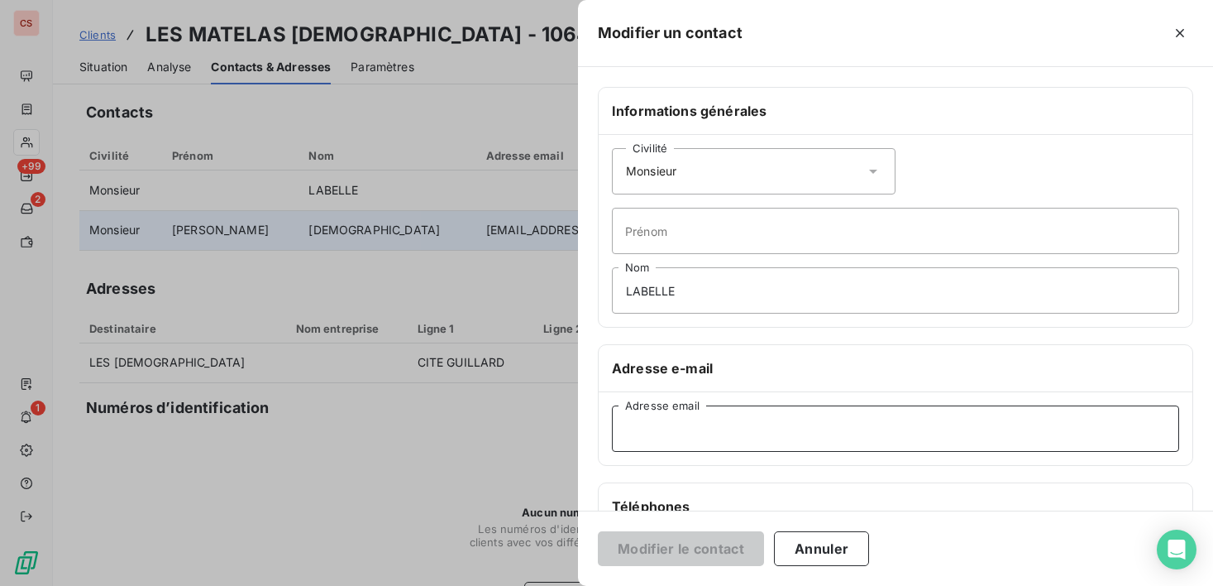
click at [692, 433] on input "Adresse email" at bounding box center [895, 428] width 567 height 46
type input "b"
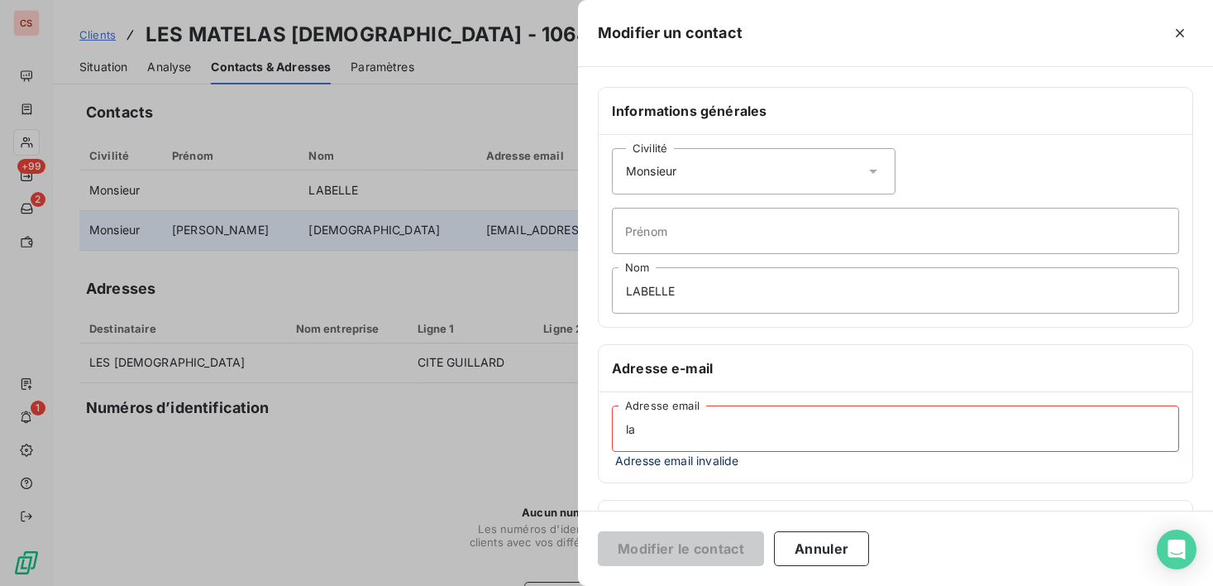
type input "l"
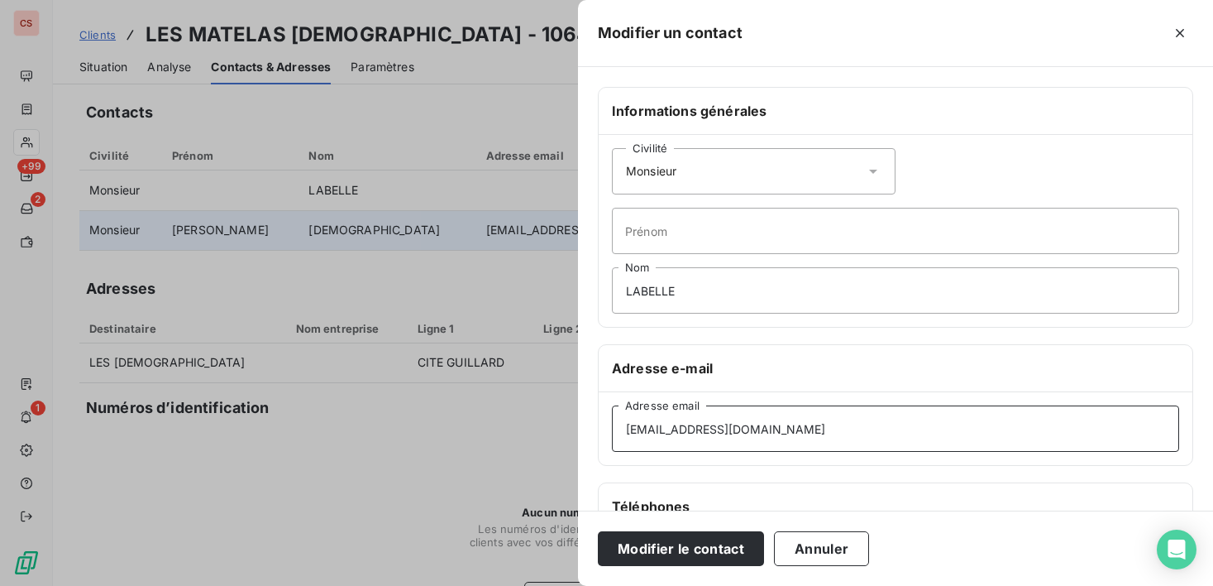
scroll to position [311, 0]
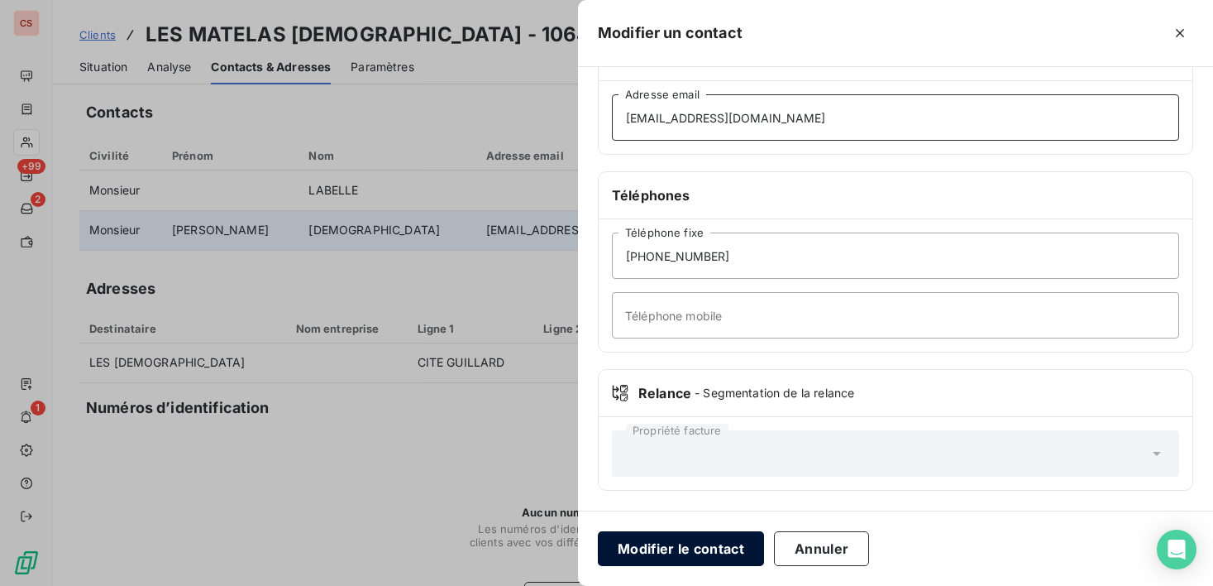
type input "contact@groupelmb.com"
click at [691, 551] on button "Modifier le contact" at bounding box center [681, 548] width 166 height 35
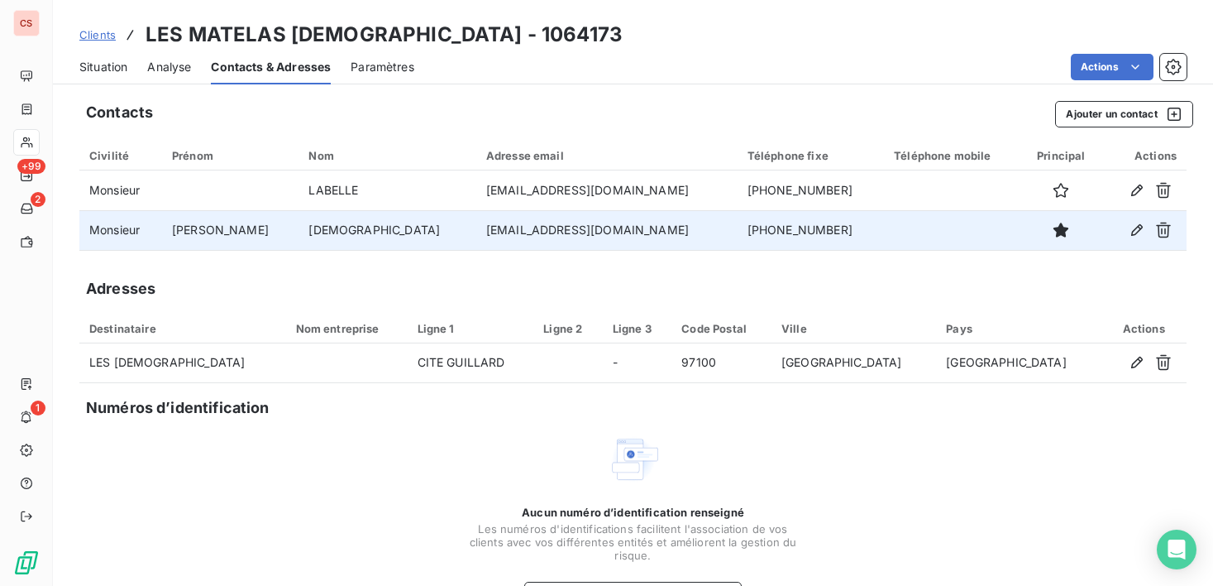
click at [106, 69] on span "Situation" at bounding box center [103, 67] width 48 height 17
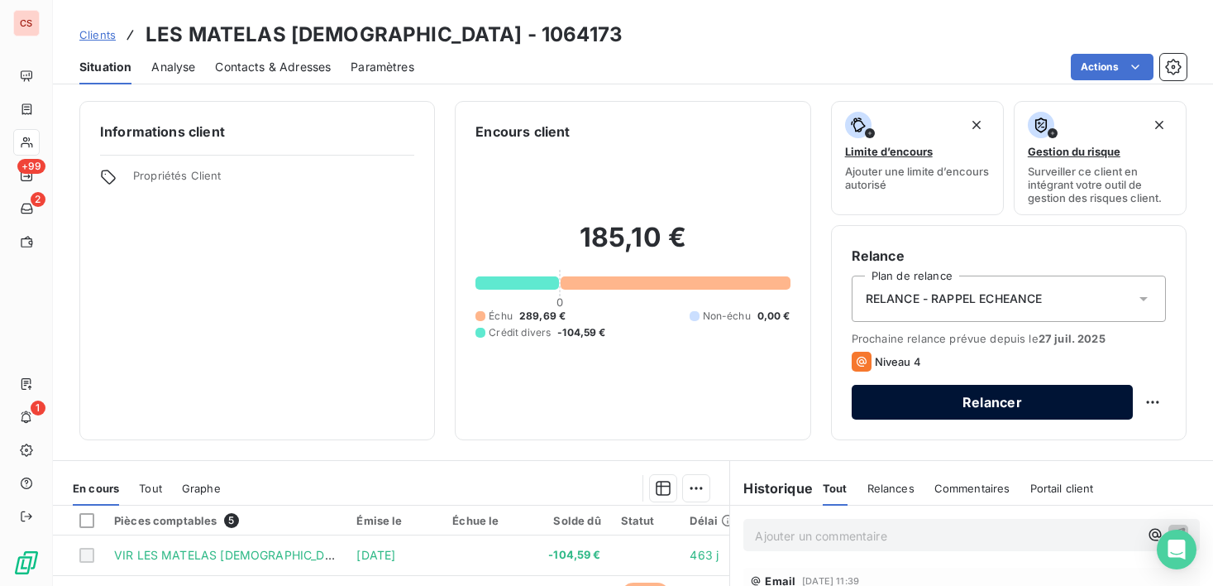
click at [1027, 399] on button "Relancer" at bounding box center [992, 402] width 281 height 35
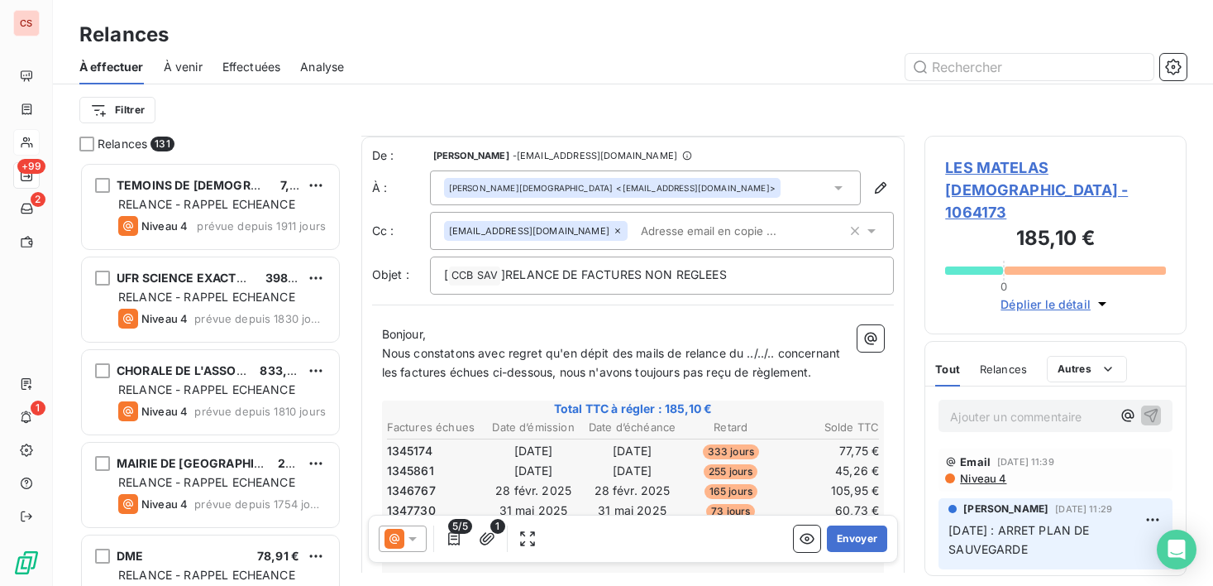
scroll to position [414, 0]
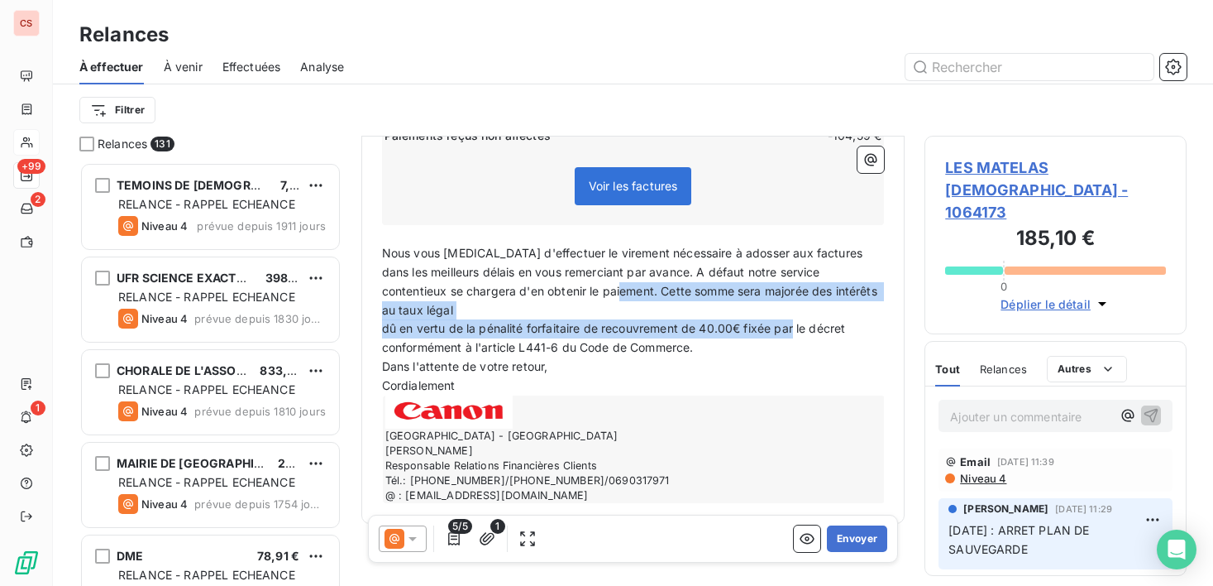
drag, startPoint x: 583, startPoint y: 294, endPoint x: 795, endPoint y: 314, distance: 212.7
click at [795, 314] on div "Bonjour, Nous constatons avec regret qu'en dépit des mails de relance du ../../…" at bounding box center [633, 207] width 503 height 592
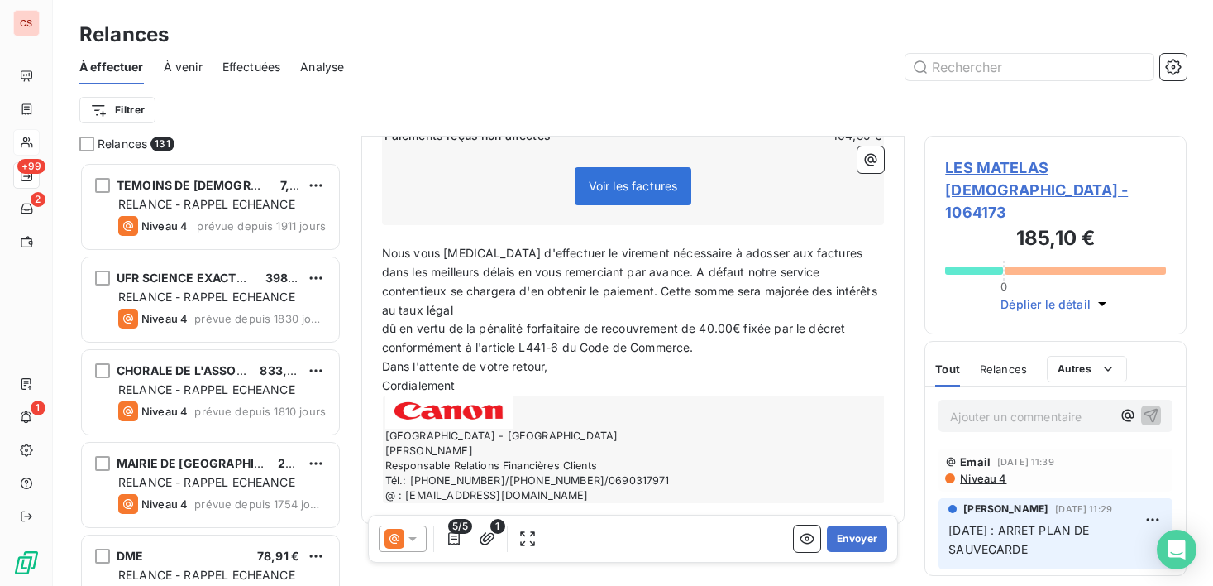
click at [797, 357] on p "Dans l'attente de votre retour," at bounding box center [633, 366] width 503 height 19
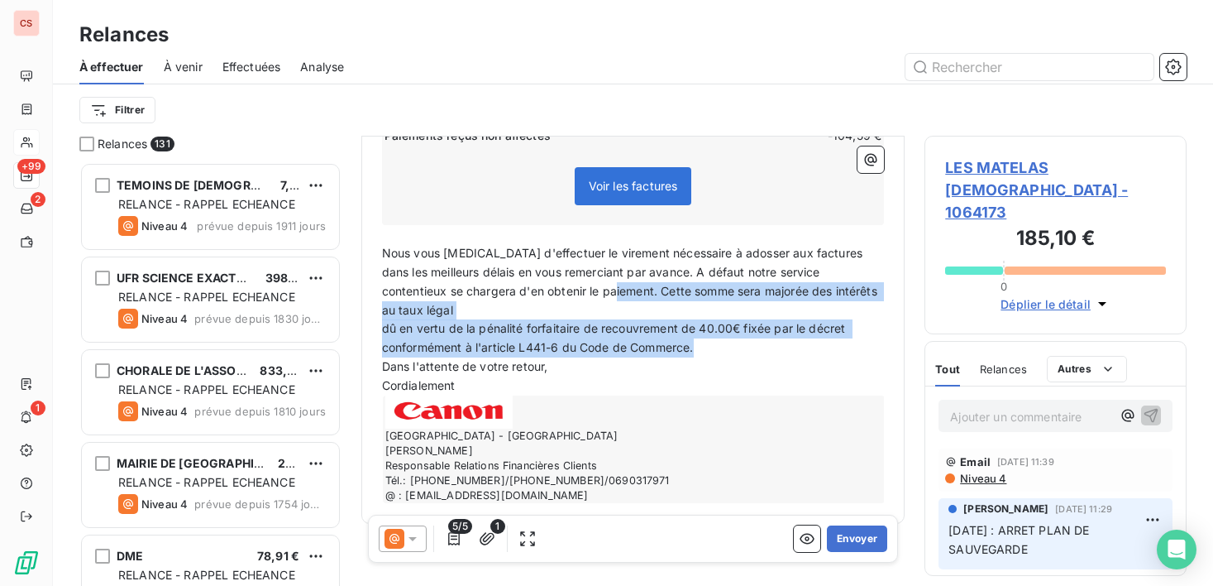
drag, startPoint x: 581, startPoint y: 297, endPoint x: 843, endPoint y: 332, distance: 264.6
click at [843, 332] on div "Bonjour, Nous constatons avec regret qu'en dépit des mails de relance du ../../…" at bounding box center [633, 207] width 503 height 592
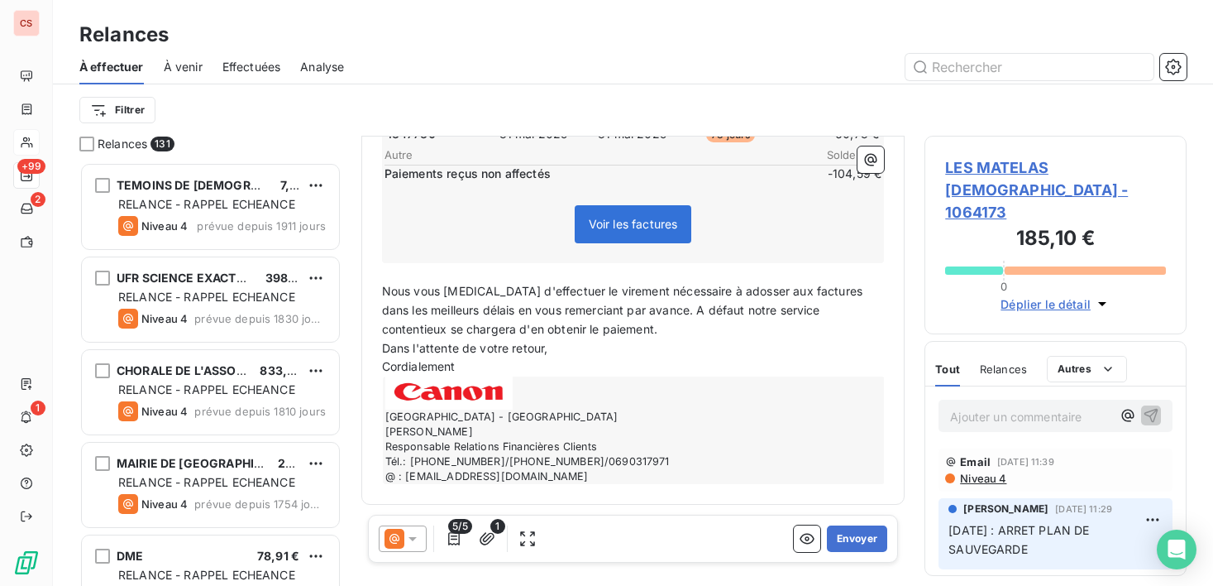
scroll to position [0, 0]
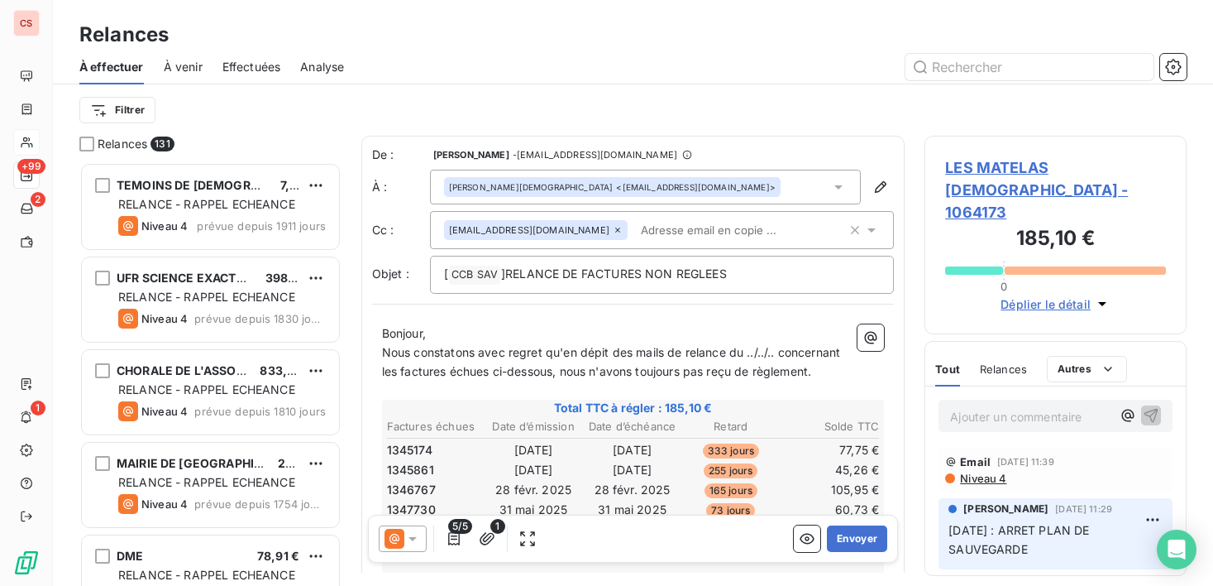
click at [756, 351] on span "Nous constatons avec regret qu'en dépit des mails de relance du ../../.. concer…" at bounding box center [613, 361] width 462 height 33
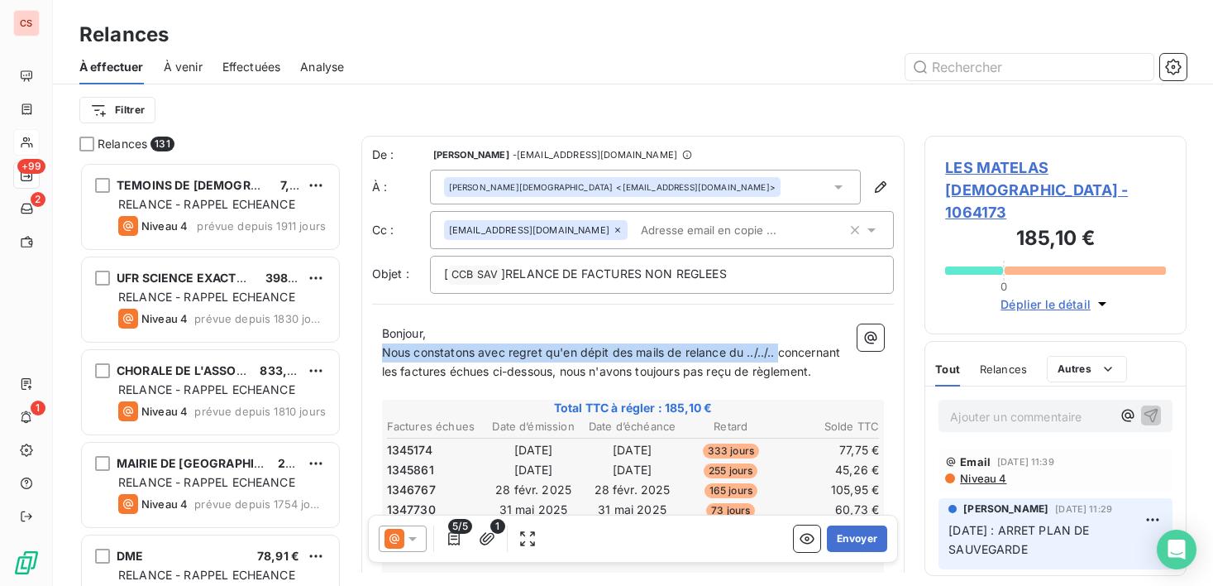
drag, startPoint x: 782, startPoint y: 354, endPoint x: 374, endPoint y: 355, distance: 408.5
click at [374, 355] on div "Bonjour, Nous constatons avec regret qu'en dépit des mails de relance du ../../…" at bounding box center [633, 591] width 523 height 555
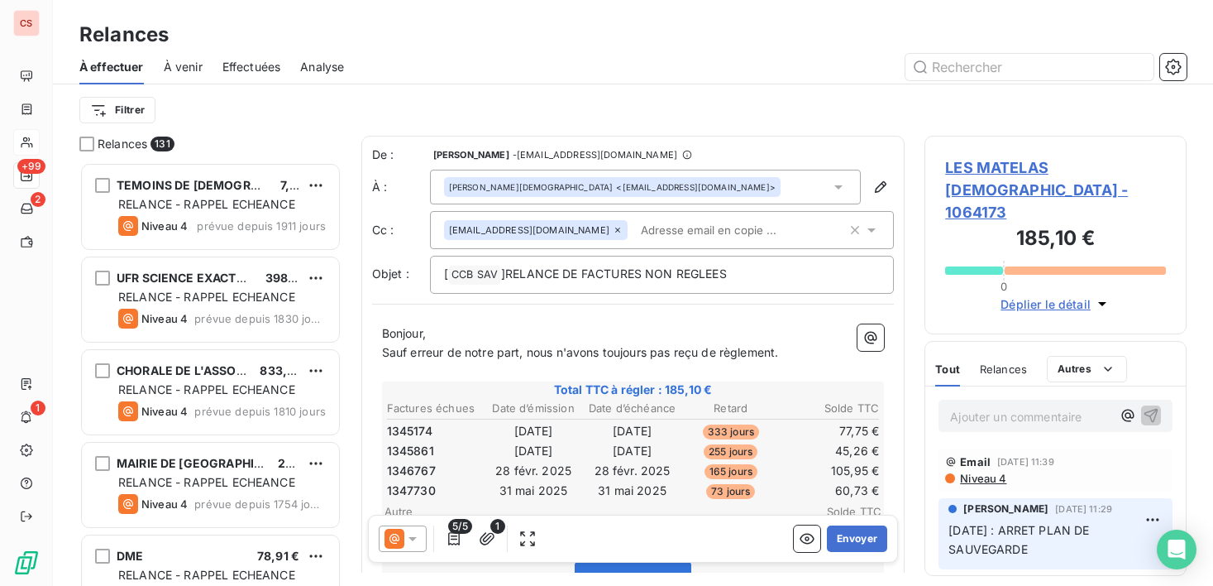
click at [712, 347] on span "Sauf erreur de notre part, nous n'avons toujours pas reçu de règlement." at bounding box center [580, 352] width 397 height 14
drag, startPoint x: 775, startPoint y: 361, endPoint x: 844, endPoint y: 366, distance: 69.7
click at [776, 361] on p "Sauf erreur de notre part, nous n'avons toujours pas reçu le règlement." at bounding box center [633, 352] width 503 height 19
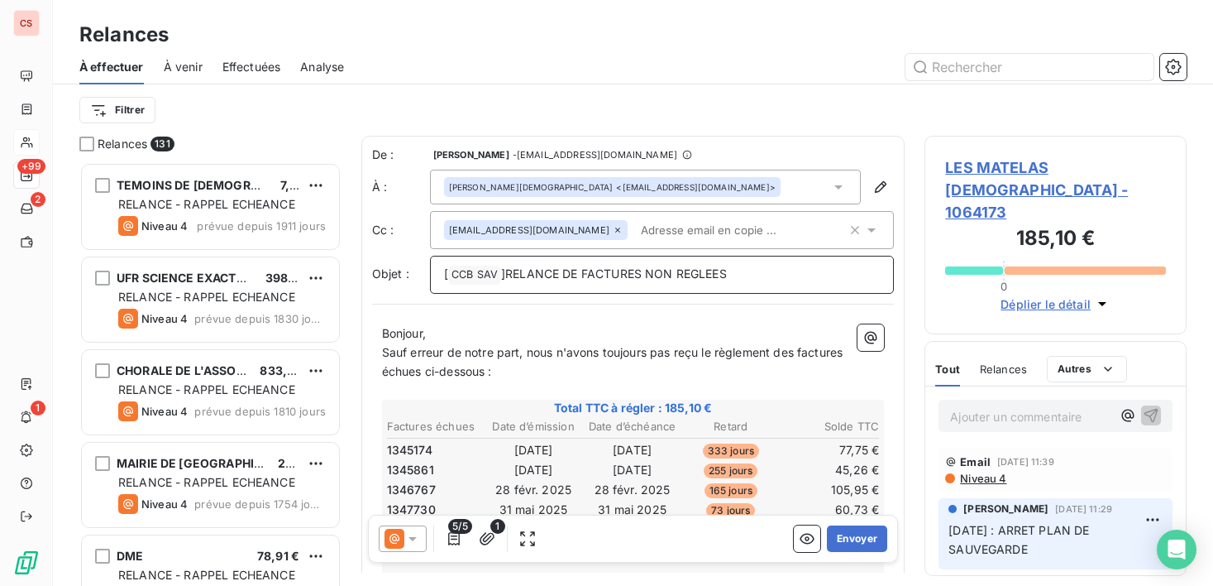
drag, startPoint x: 750, startPoint y: 274, endPoint x: 648, endPoint y: 280, distance: 102.8
click at [648, 280] on p "[ CCB SAV ﻿ ]RELANCE DE FACTURES NON REGLEES" at bounding box center [662, 275] width 437 height 20
click at [645, 236] on input "text" at bounding box center [729, 230] width 191 height 25
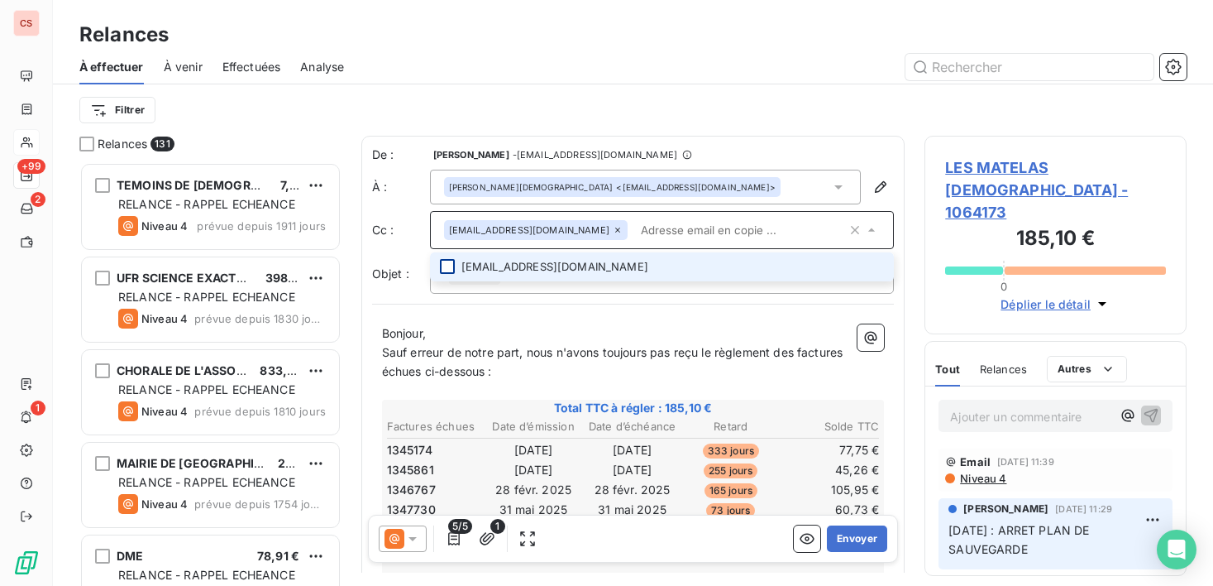
click at [444, 270] on div at bounding box center [447, 266] width 15 height 15
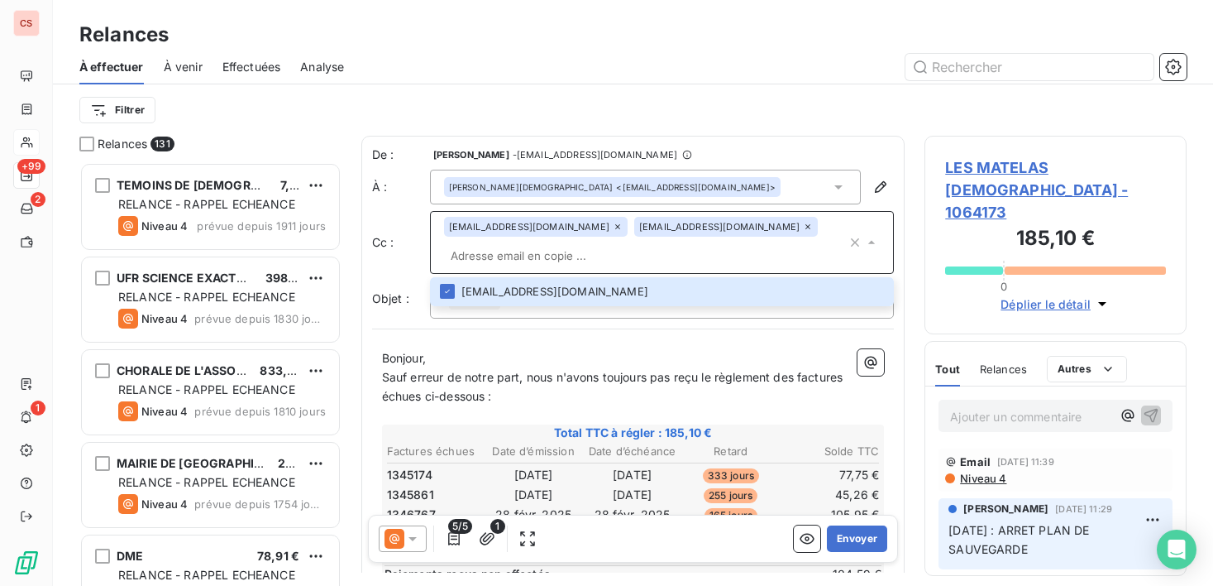
click at [672, 399] on p "Sauf erreur de notre part, nous n'avons toujours pas reçu le règlement des fact…" at bounding box center [633, 387] width 503 height 38
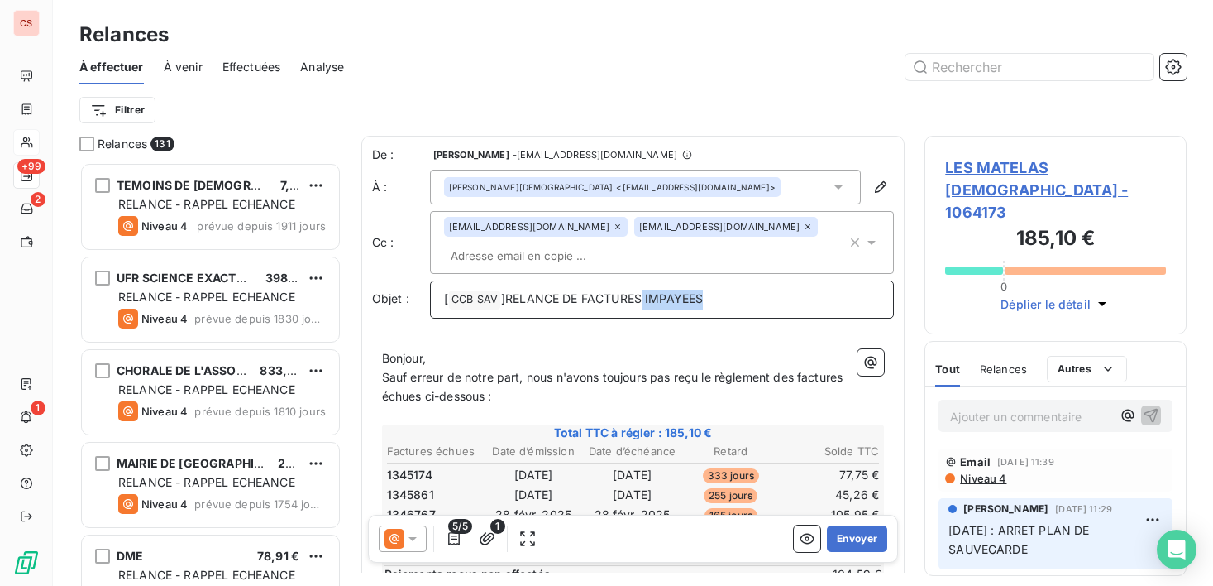
drag, startPoint x: 721, startPoint y: 299, endPoint x: 642, endPoint y: 304, distance: 79.5
click at [642, 304] on p "[ CCB SAV ﻿ ]RELANCE DE FACTURES IMPAYEES" at bounding box center [662, 299] width 437 height 20
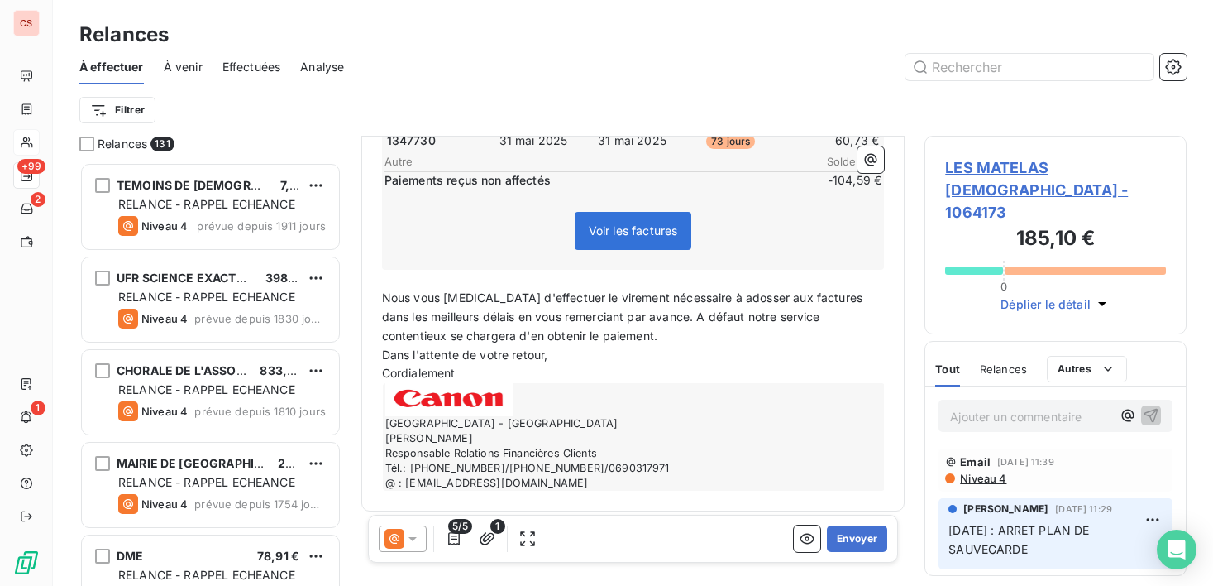
scroll to position [401, 0]
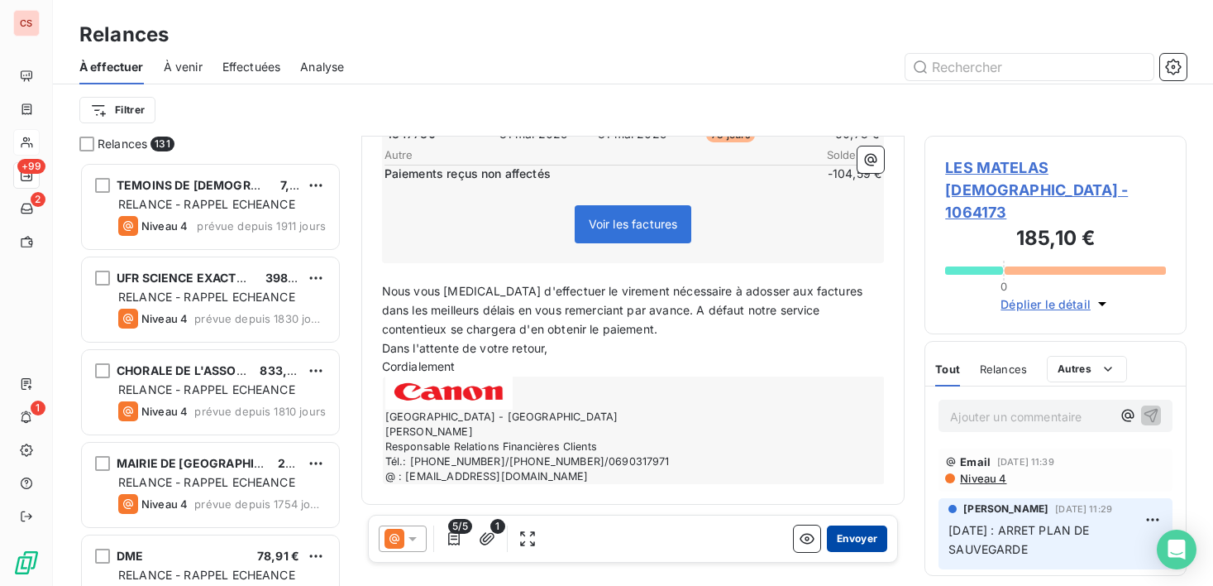
click at [840, 537] on button "Envoyer" at bounding box center [857, 538] width 60 height 26
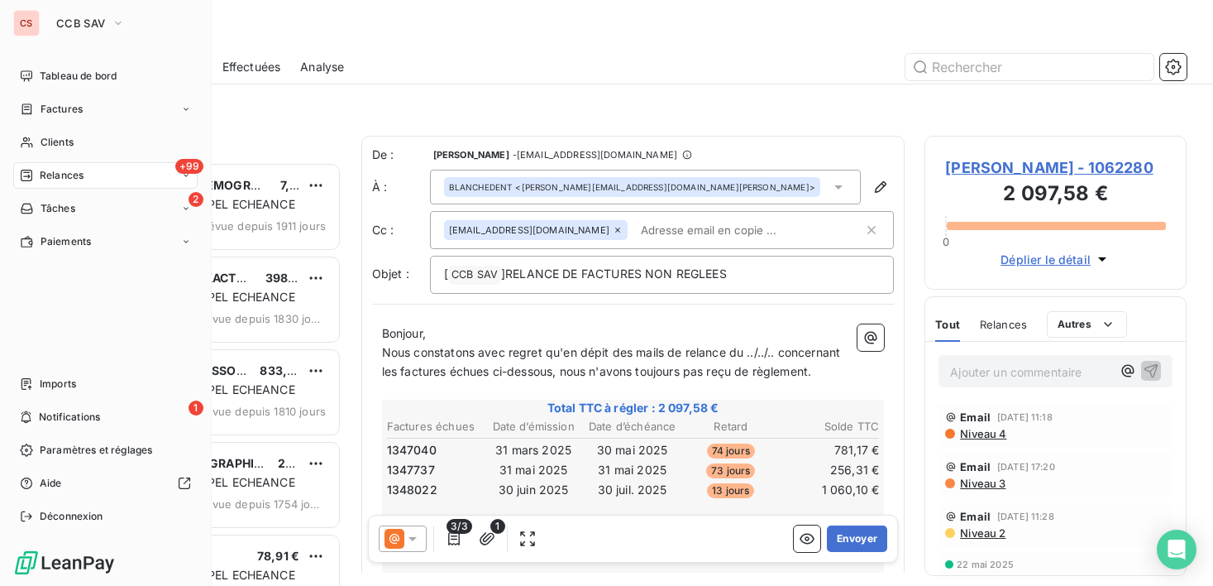
drag, startPoint x: 79, startPoint y: 148, endPoint x: 106, endPoint y: 157, distance: 28.0
click at [79, 146] on div "Clients" at bounding box center [105, 142] width 184 height 26
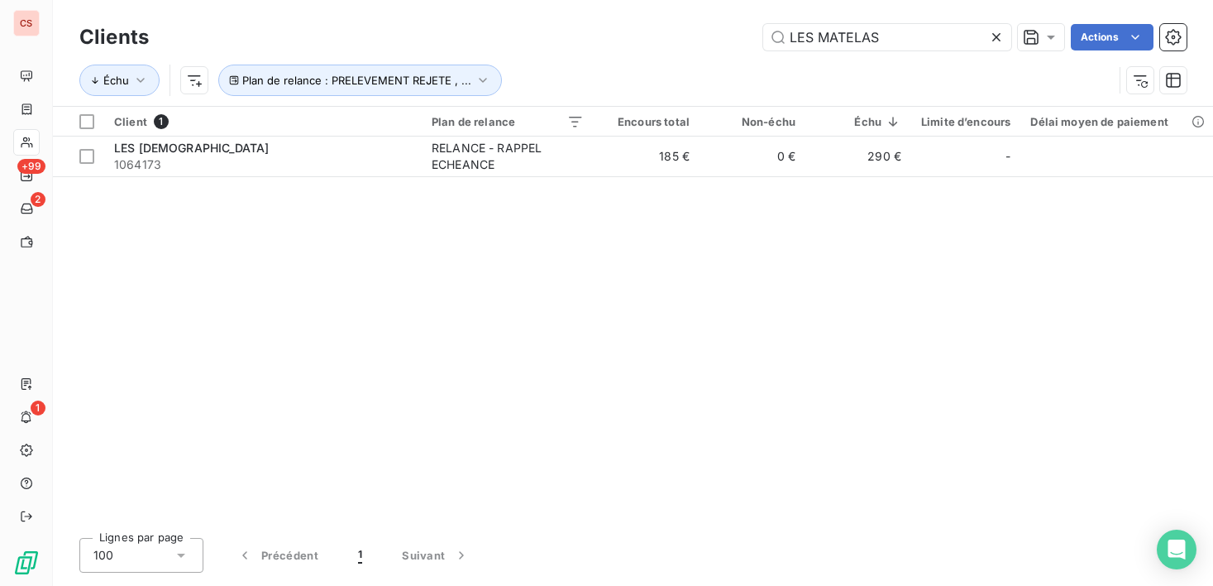
drag, startPoint x: 921, startPoint y: 39, endPoint x: 556, endPoint y: 45, distance: 365.6
click at [556, 45] on div "LES MATELAS Actions" at bounding box center [678, 37] width 1018 height 26
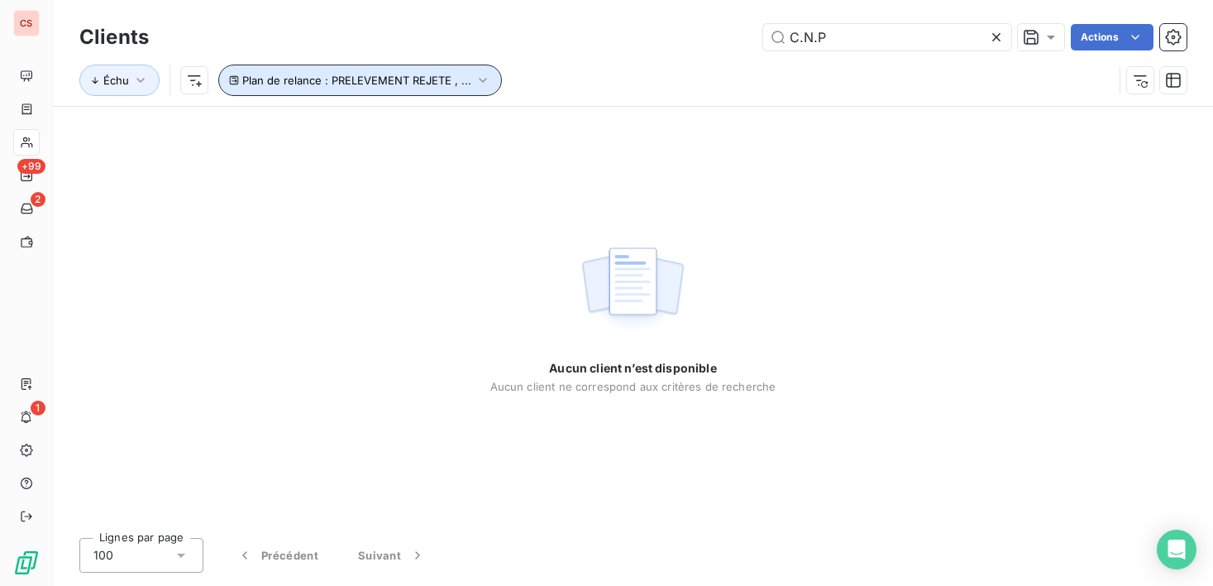
click at [483, 81] on icon "button" at bounding box center [483, 80] width 17 height 17
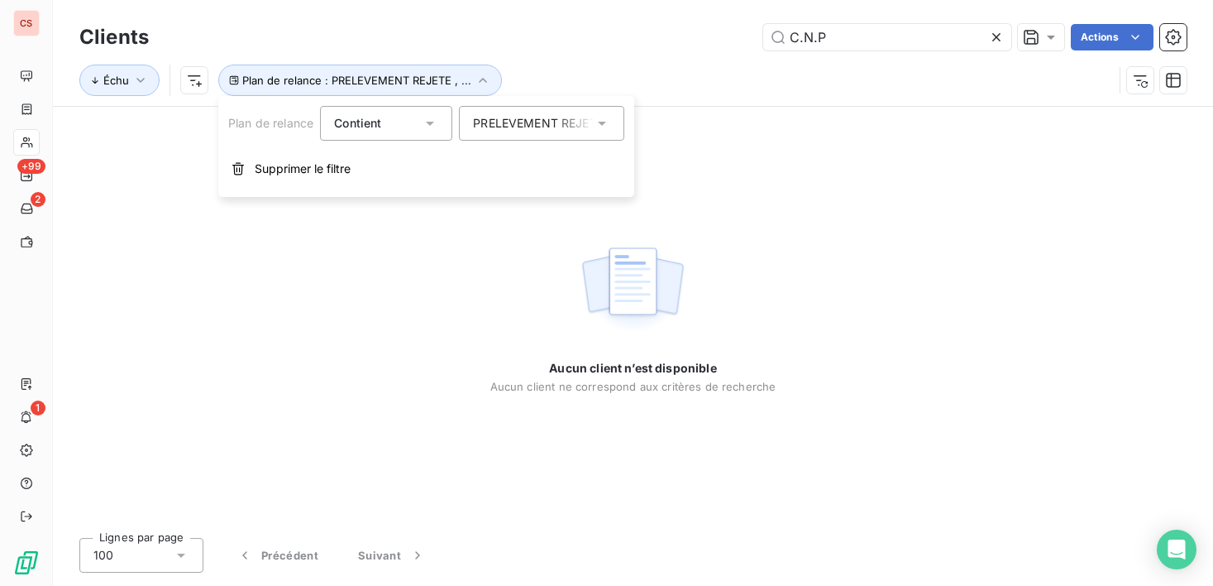
click at [598, 125] on icon at bounding box center [602, 123] width 17 height 17
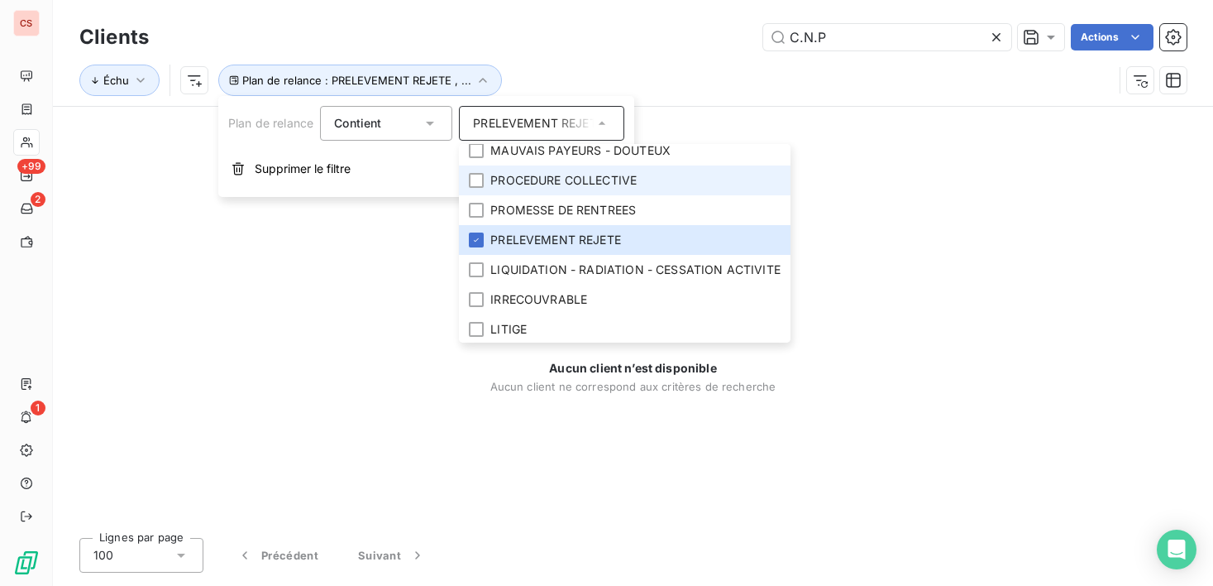
scroll to position [112, 0]
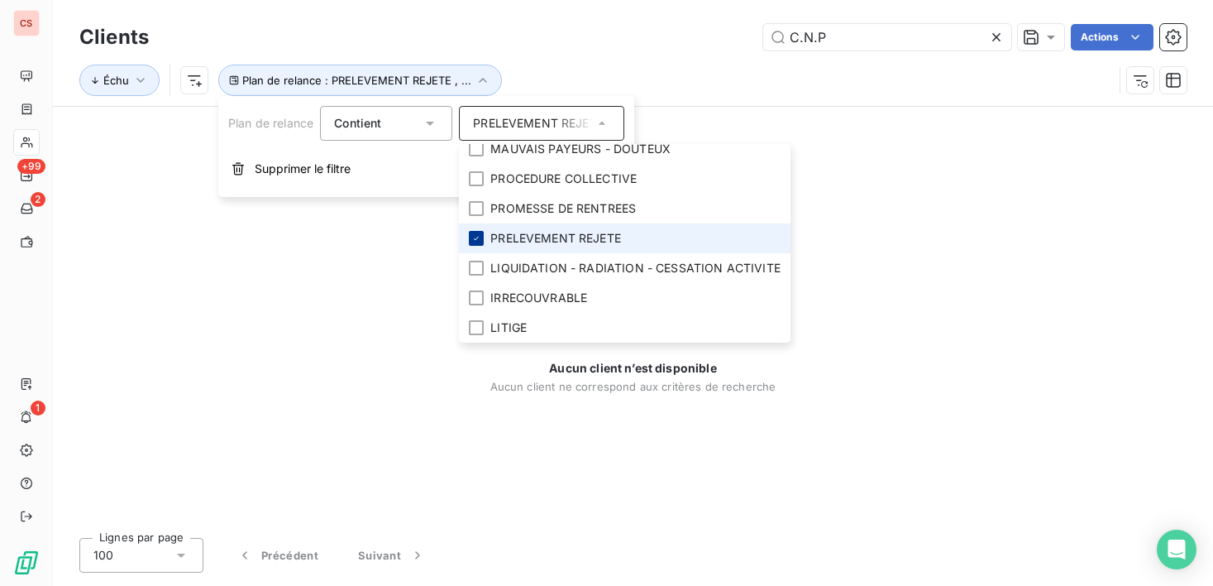
click at [480, 233] on icon at bounding box center [476, 238] width 10 height 10
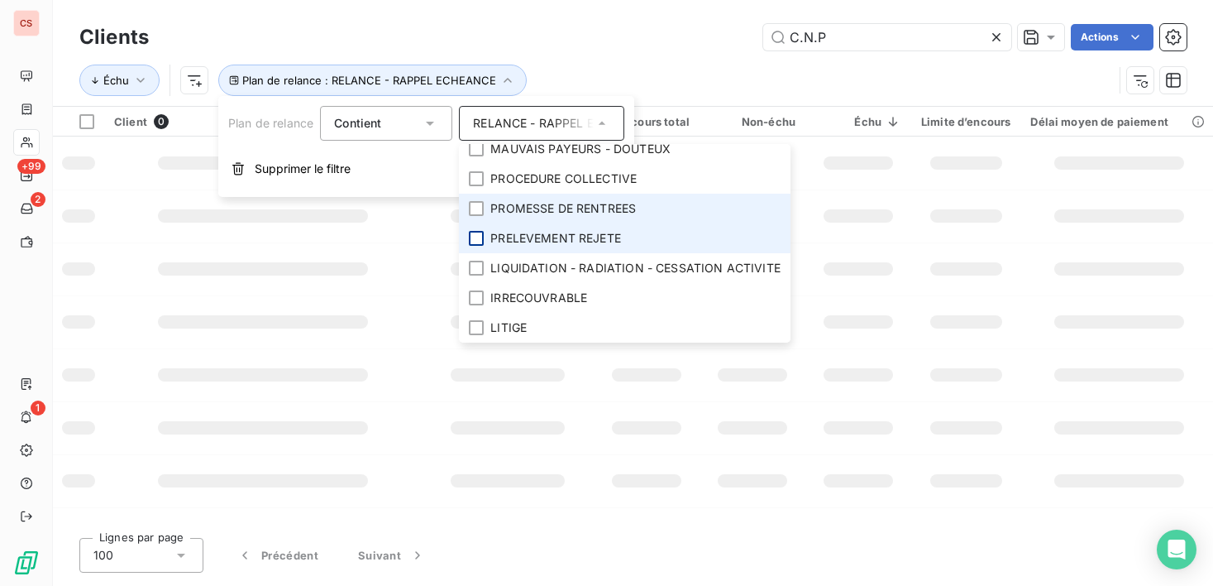
scroll to position [99, 0]
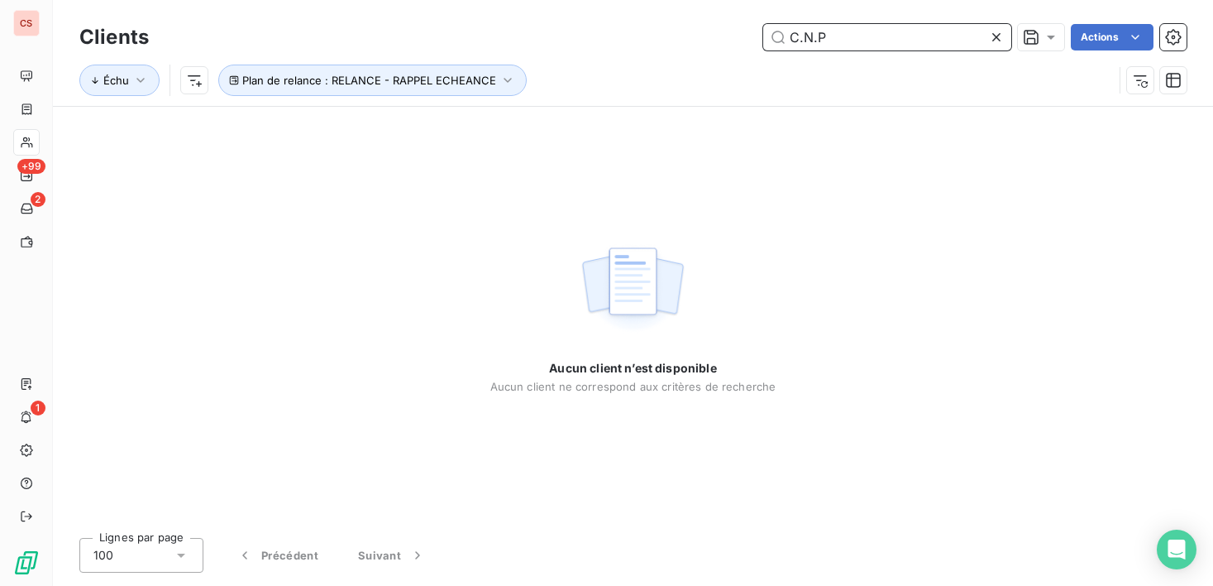
drag, startPoint x: 837, startPoint y: 35, endPoint x: 807, endPoint y: 41, distance: 30.5
click at [807, 41] on input "C.N.P" at bounding box center [887, 37] width 248 height 26
click at [813, 40] on input "C.N.P" at bounding box center [887, 37] width 248 height 26
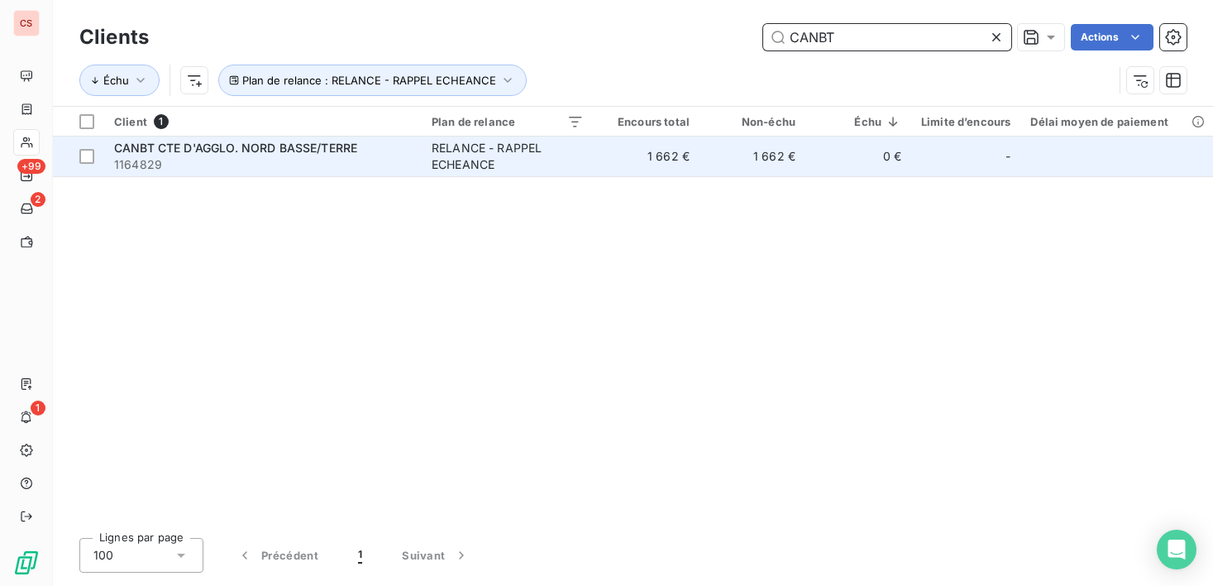
type input "CANBT"
click at [753, 150] on td "1 662 €" at bounding box center [753, 156] width 106 height 40
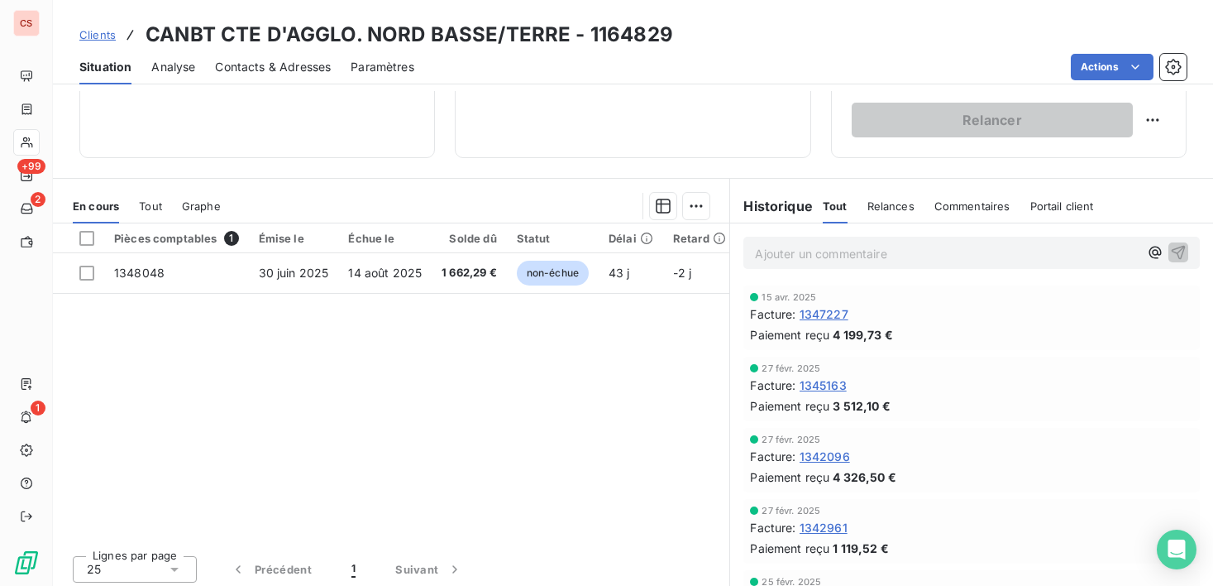
scroll to position [288, 0]
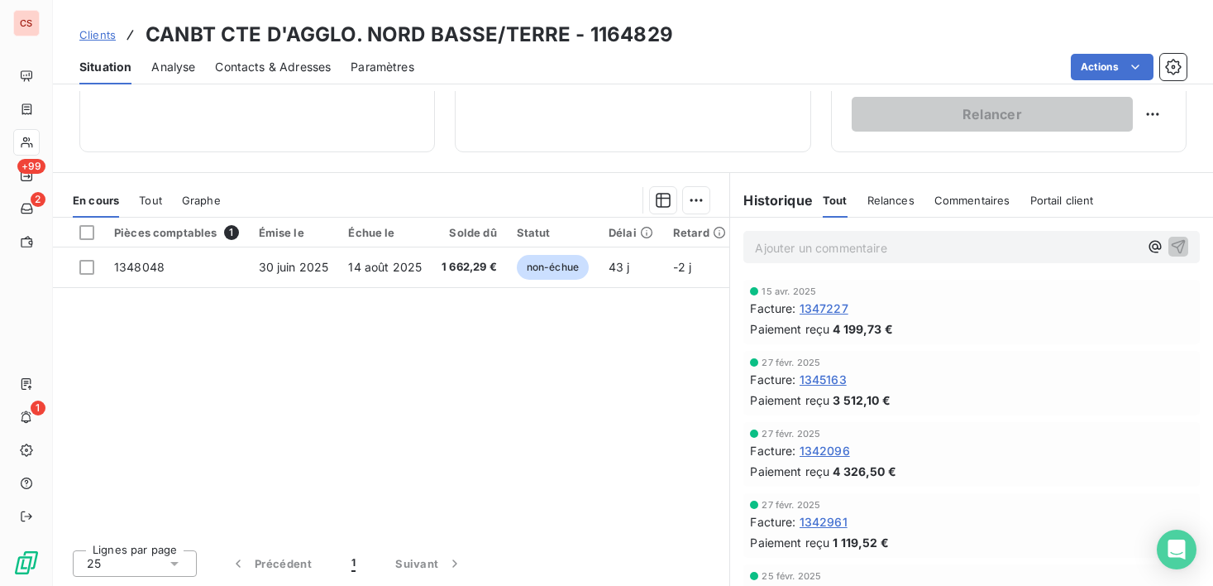
click at [896, 203] on span "Relances" at bounding box center [891, 200] width 47 height 13
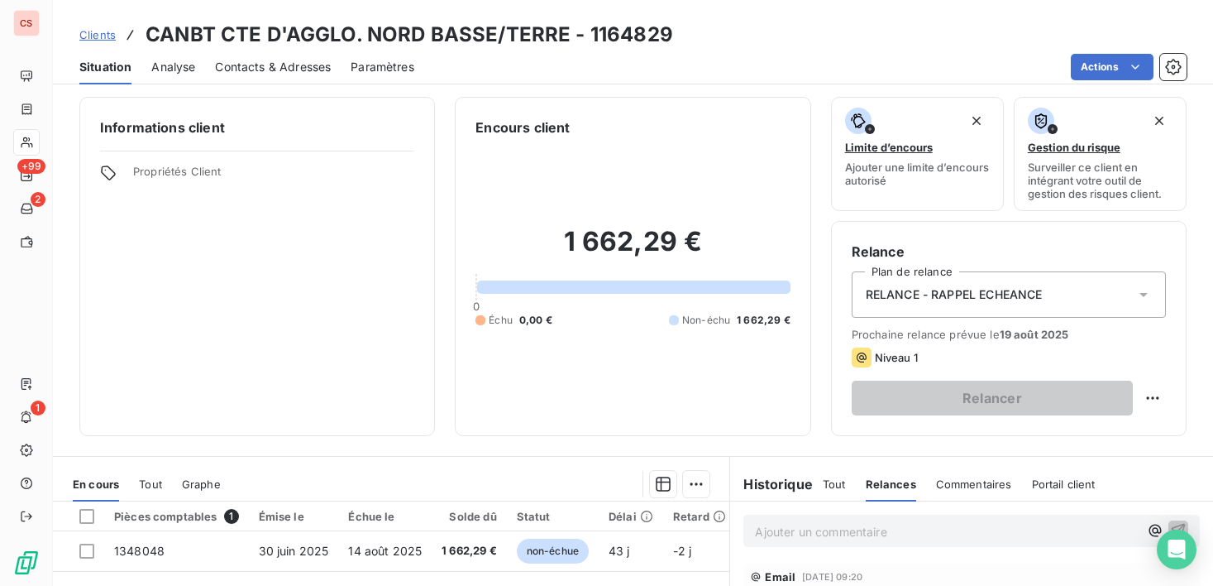
scroll to position [0, 0]
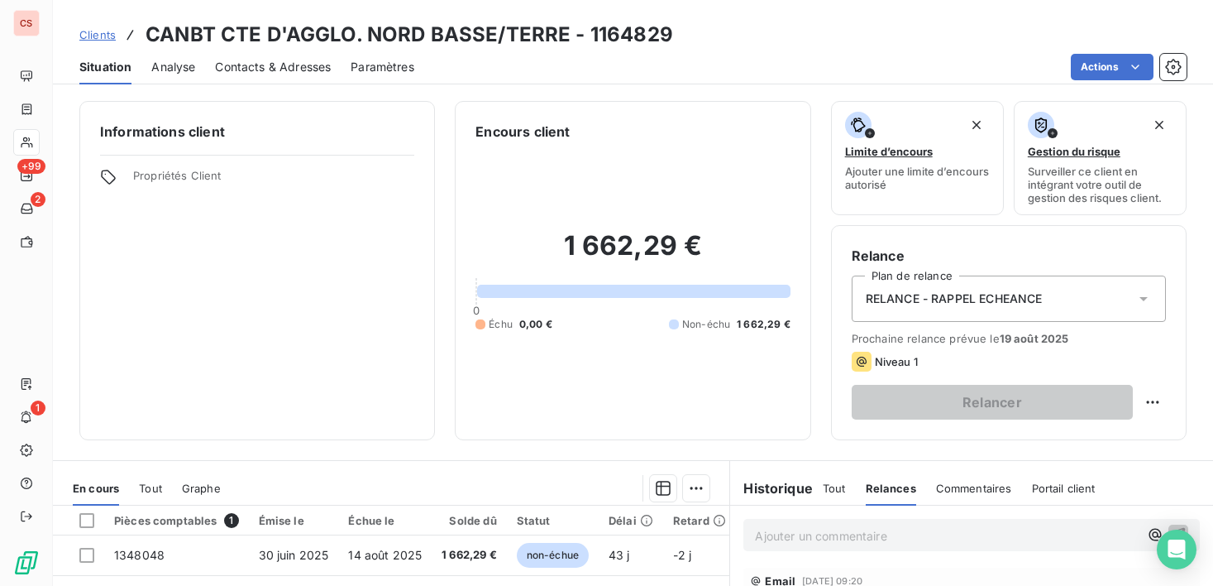
click at [826, 490] on span "Tout" at bounding box center [834, 487] width 23 height 13
click at [255, 69] on span "Contacts & Adresses" at bounding box center [273, 67] width 116 height 17
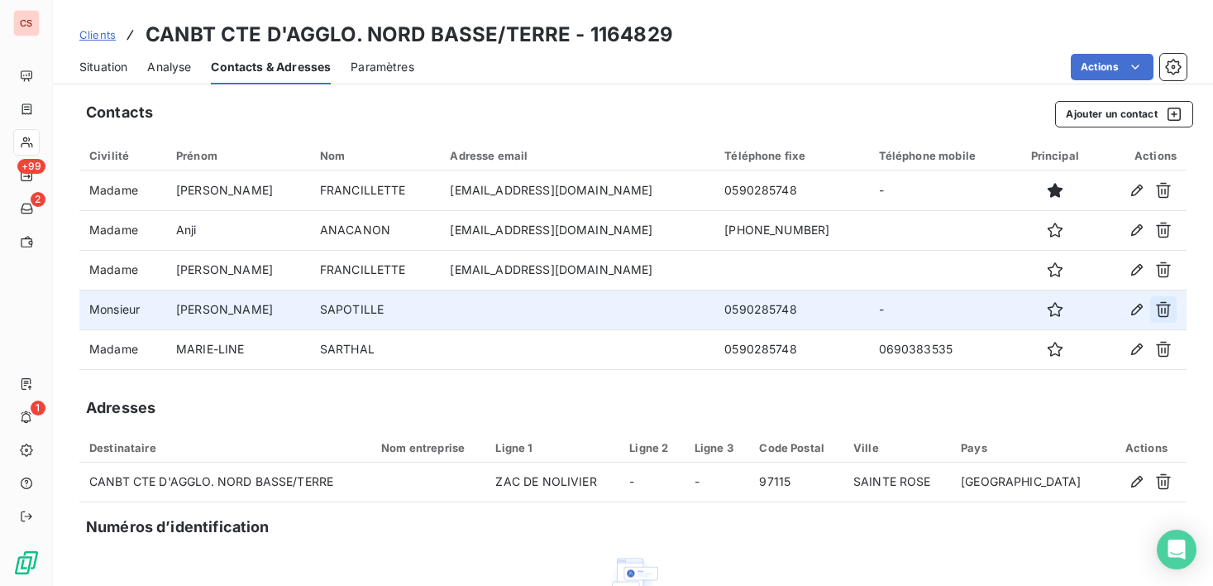
click at [1156, 312] on icon "button" at bounding box center [1163, 310] width 15 height 16
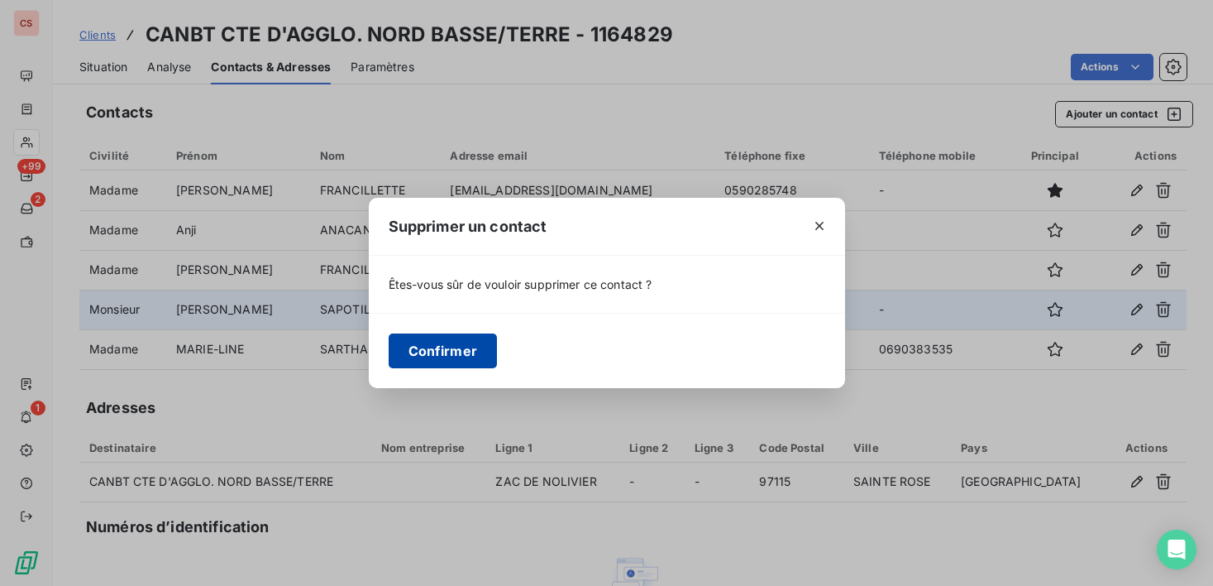
click at [449, 361] on button "Confirmer" at bounding box center [443, 350] width 109 height 35
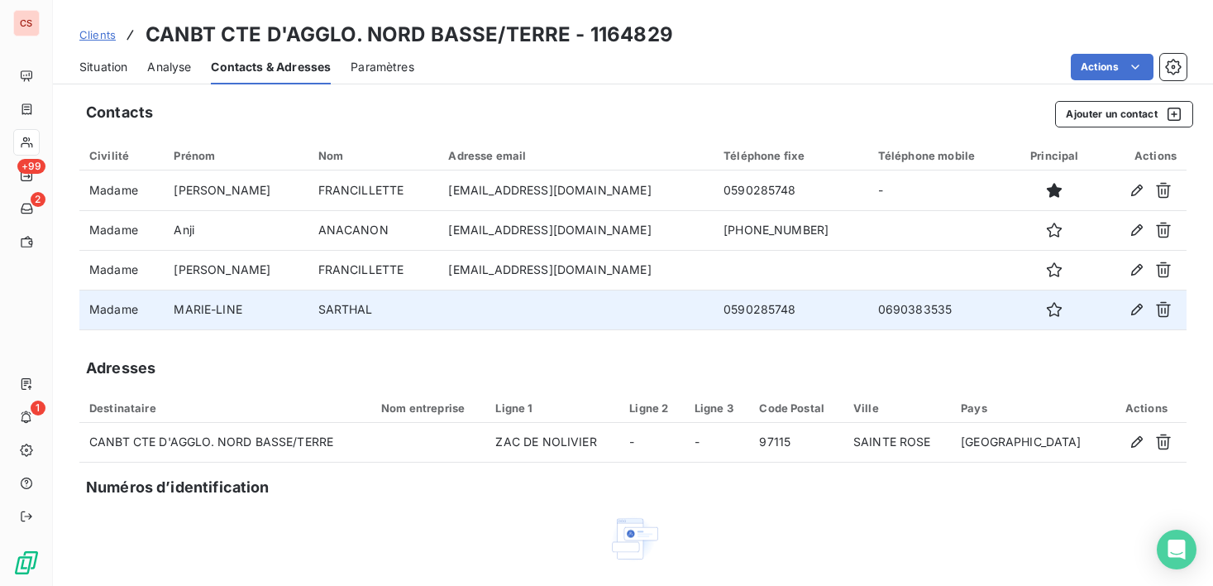
drag, startPoint x: 898, startPoint y: 551, endPoint x: 890, endPoint y: 499, distance: 52.8
